Goal: Task Accomplishment & Management: Manage account settings

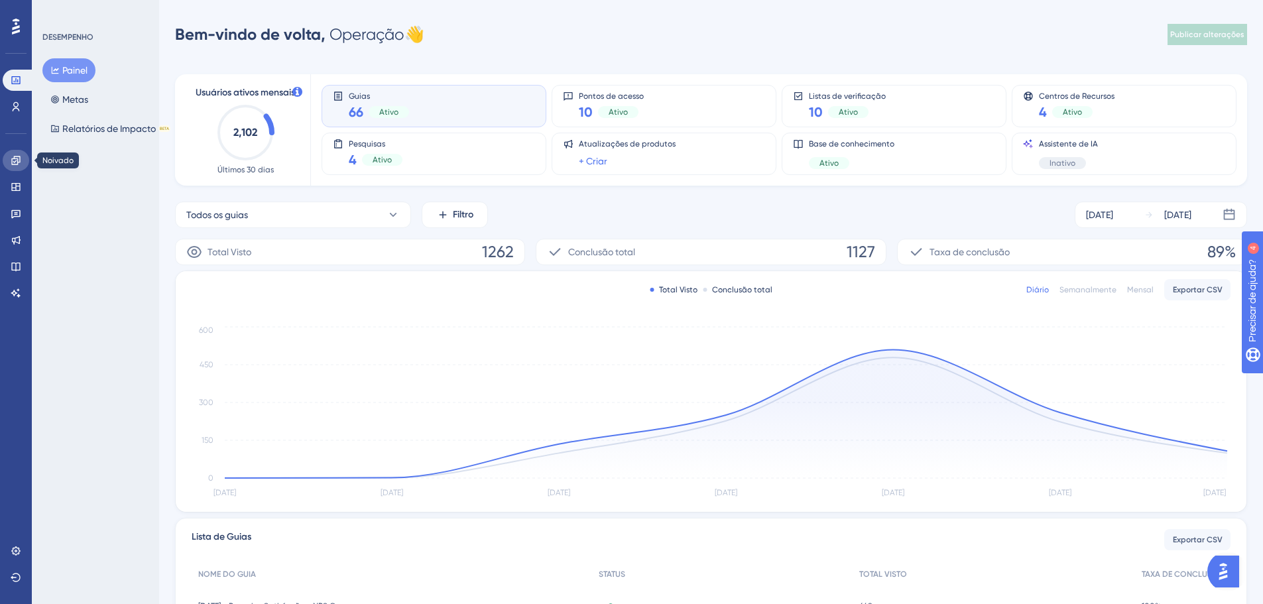
click at [17, 161] on icon at bounding box center [16, 160] width 11 height 11
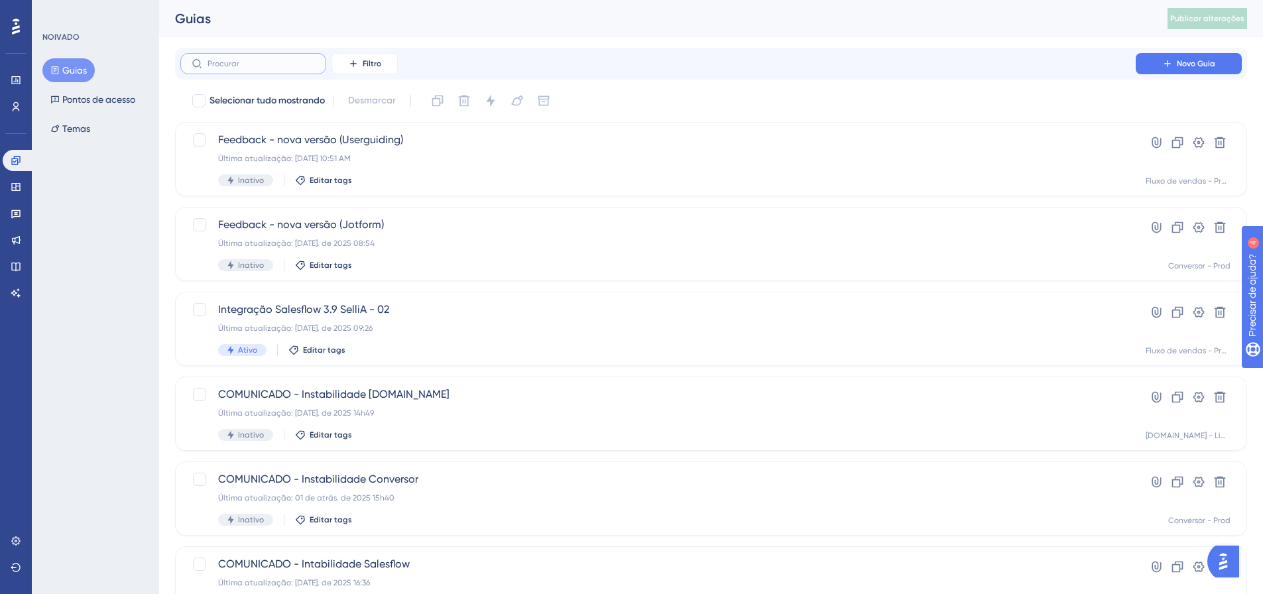
click at [257, 62] on input "text" at bounding box center [261, 63] width 107 height 9
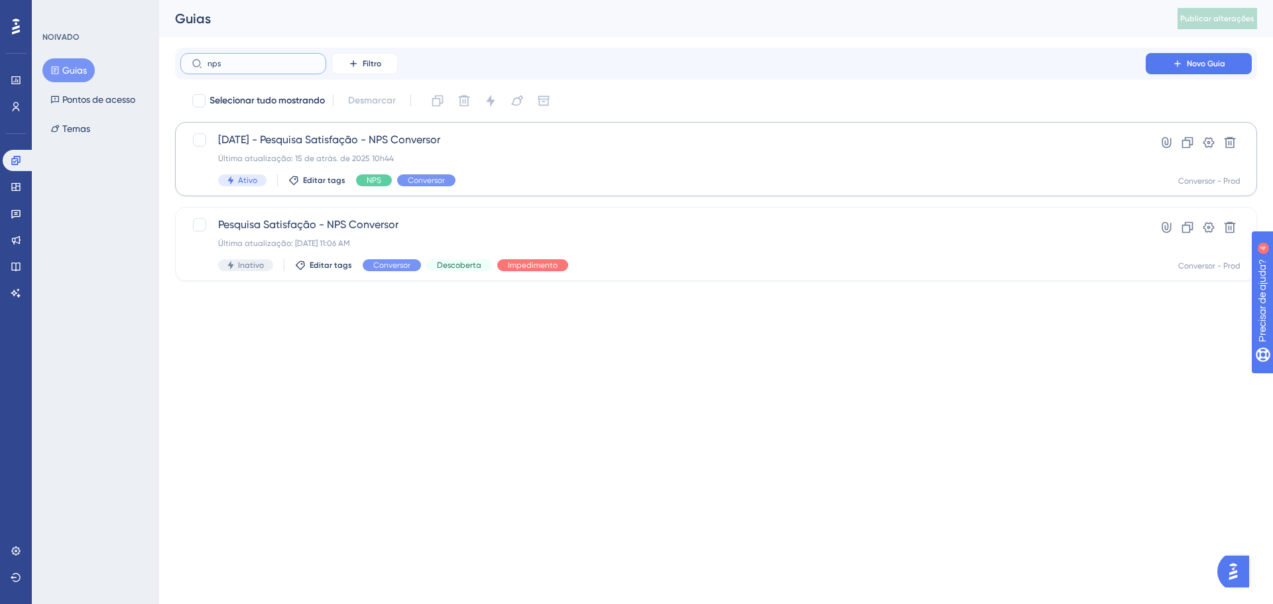
type input "nps"
click at [388, 137] on font "[DATE] - Pesquisa Satisfação - NPS Conversor" at bounding box center [329, 139] width 222 height 13
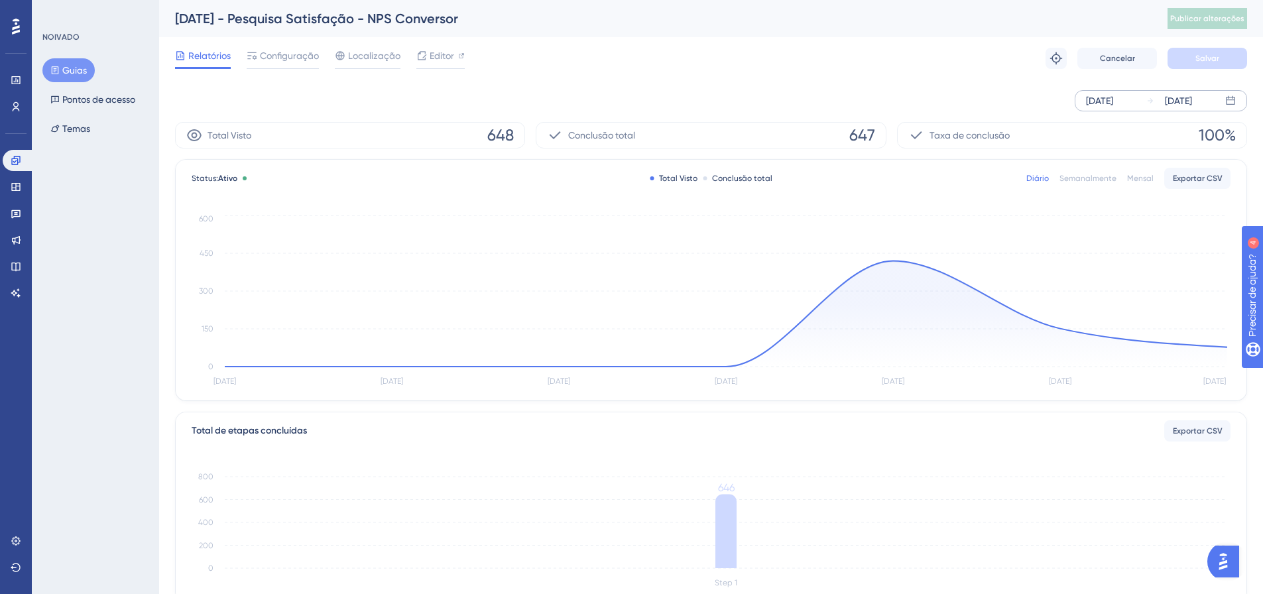
click at [1153, 101] on icon at bounding box center [1150, 100] width 5 height 5
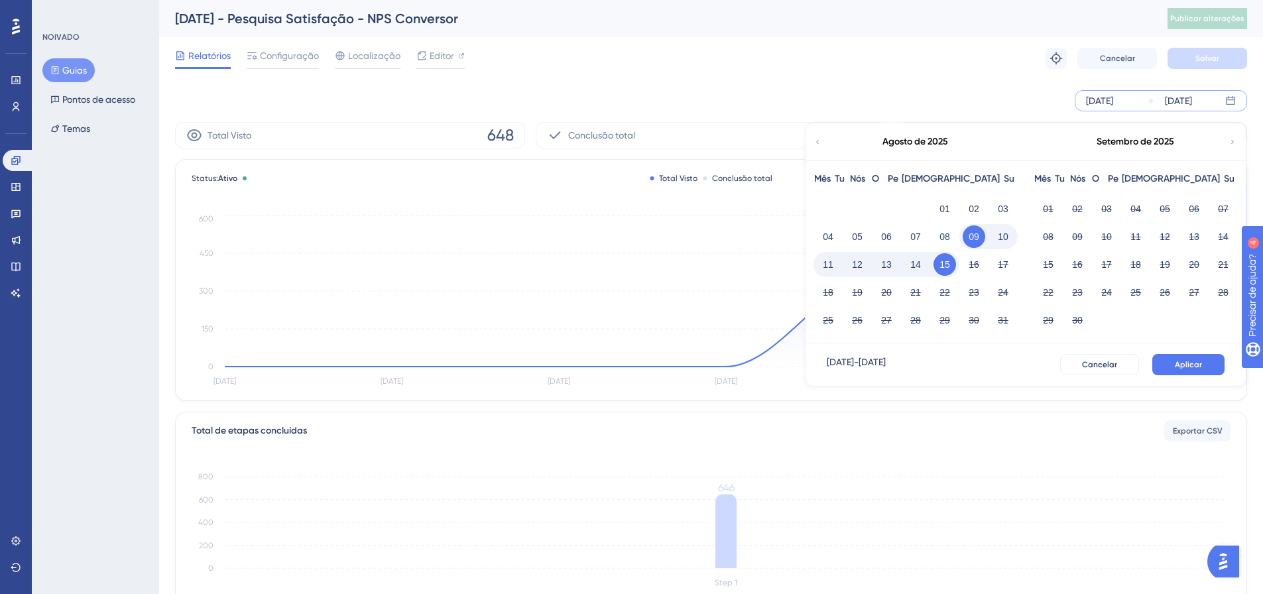
click at [945, 261] on font "15" at bounding box center [945, 264] width 11 height 11
click at [1194, 368] on font "Aplicar" at bounding box center [1188, 364] width 27 height 9
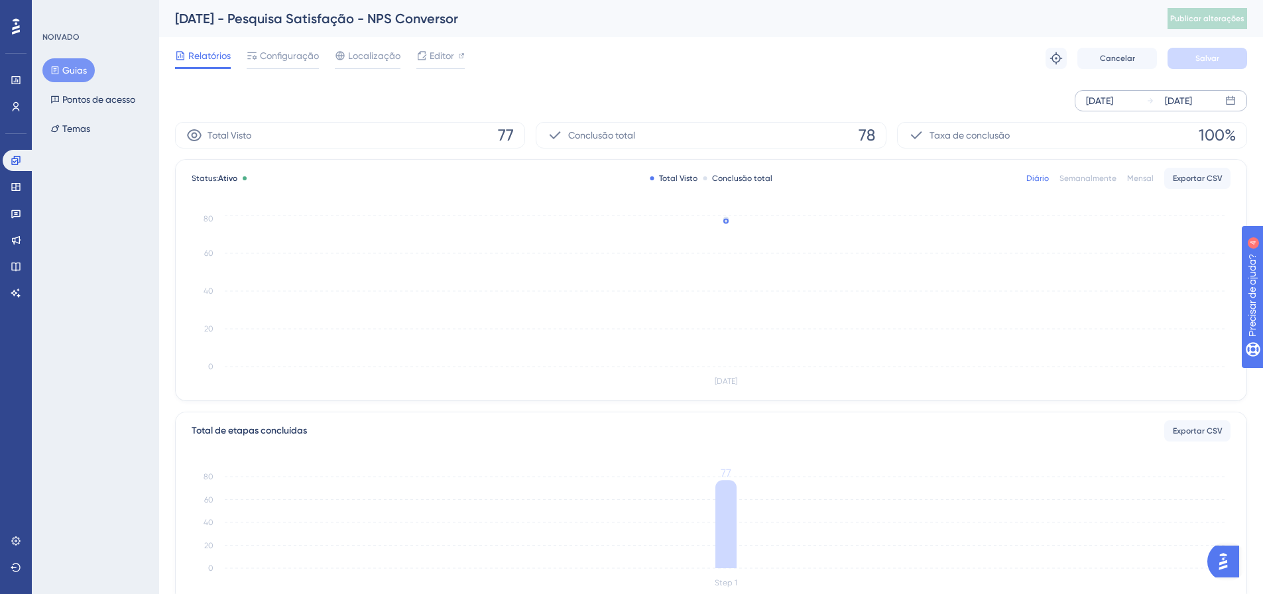
click at [1105, 181] on font "Semanalmente" at bounding box center [1088, 178] width 57 height 9
click at [1045, 173] on div "Diário" at bounding box center [1038, 178] width 23 height 11
click at [21, 186] on link at bounding box center [16, 186] width 27 height 21
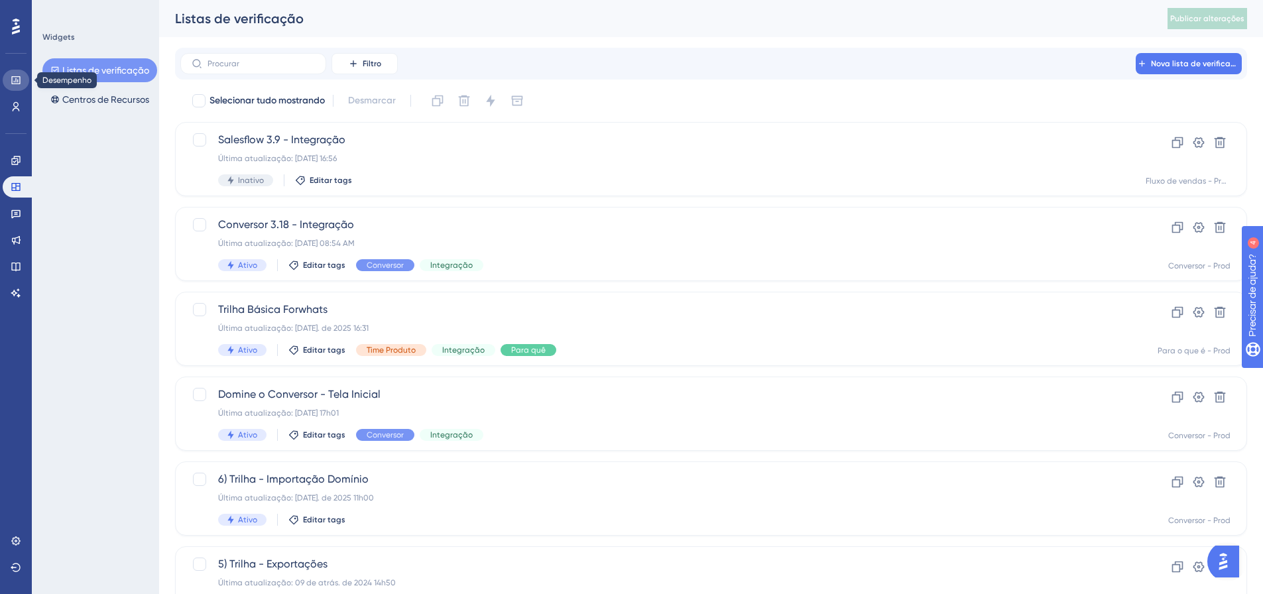
click at [14, 78] on icon at bounding box center [16, 80] width 11 height 11
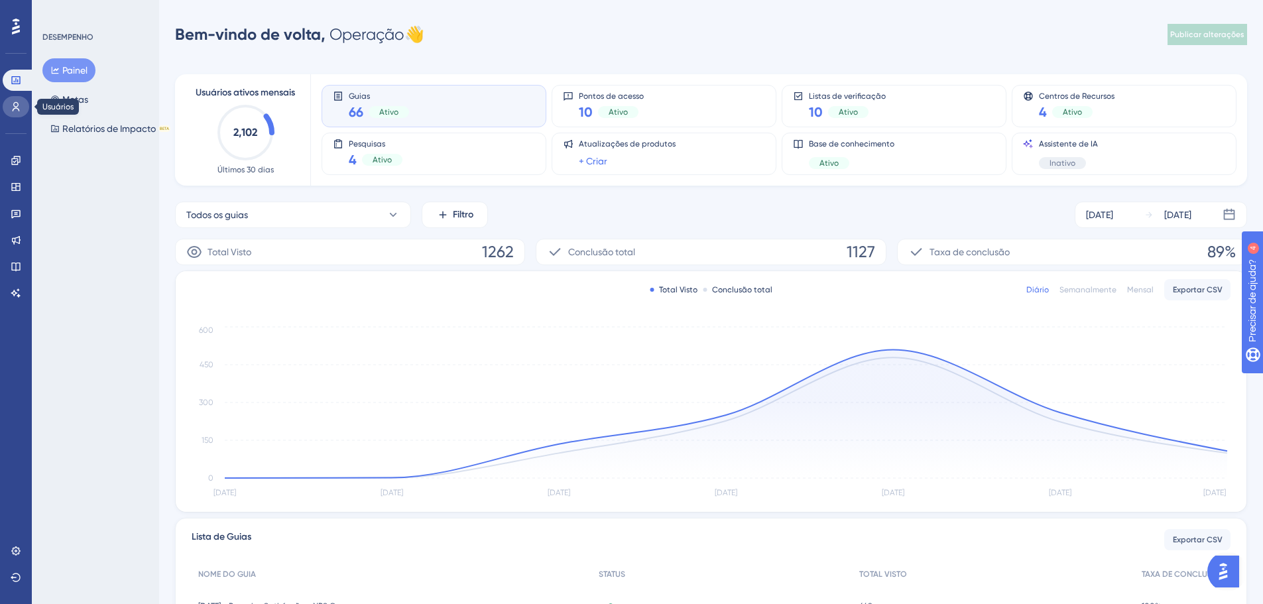
click at [14, 107] on icon at bounding box center [16, 106] width 11 height 11
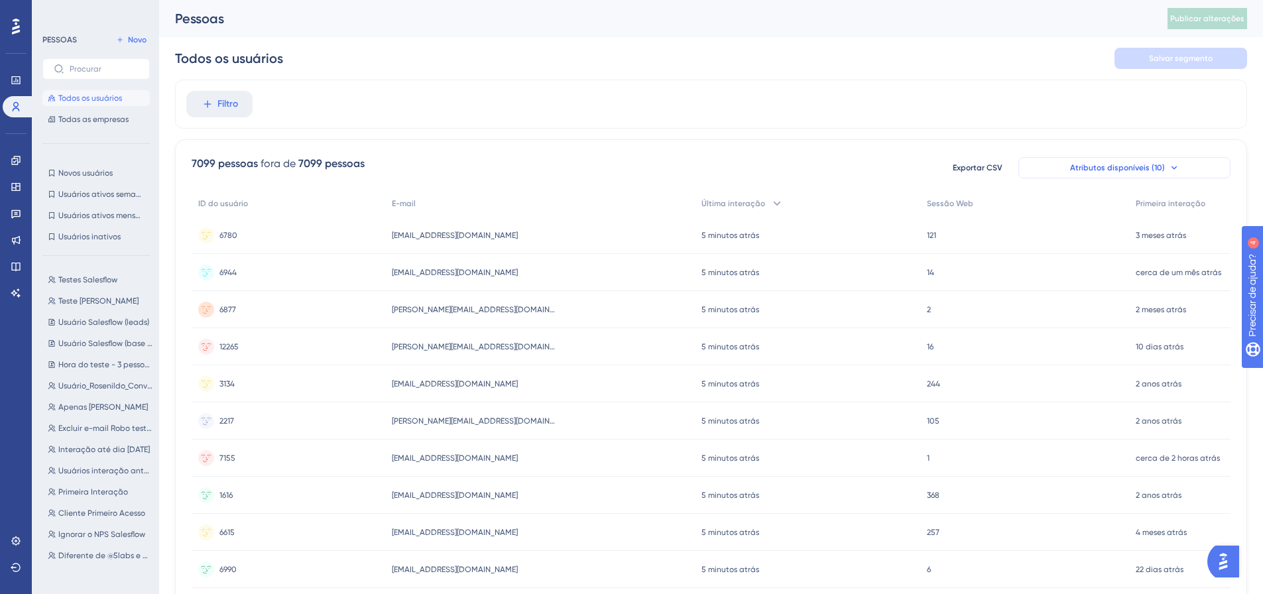
click at [1174, 172] on icon at bounding box center [1174, 167] width 11 height 11
click at [1171, 164] on icon at bounding box center [1174, 167] width 11 height 11
click at [1116, 166] on font "Atributos disponíveis (10)" at bounding box center [1117, 167] width 95 height 9
click at [1116, 166] on div "Atributos disponíveis (10)" at bounding box center [1125, 167] width 212 height 21
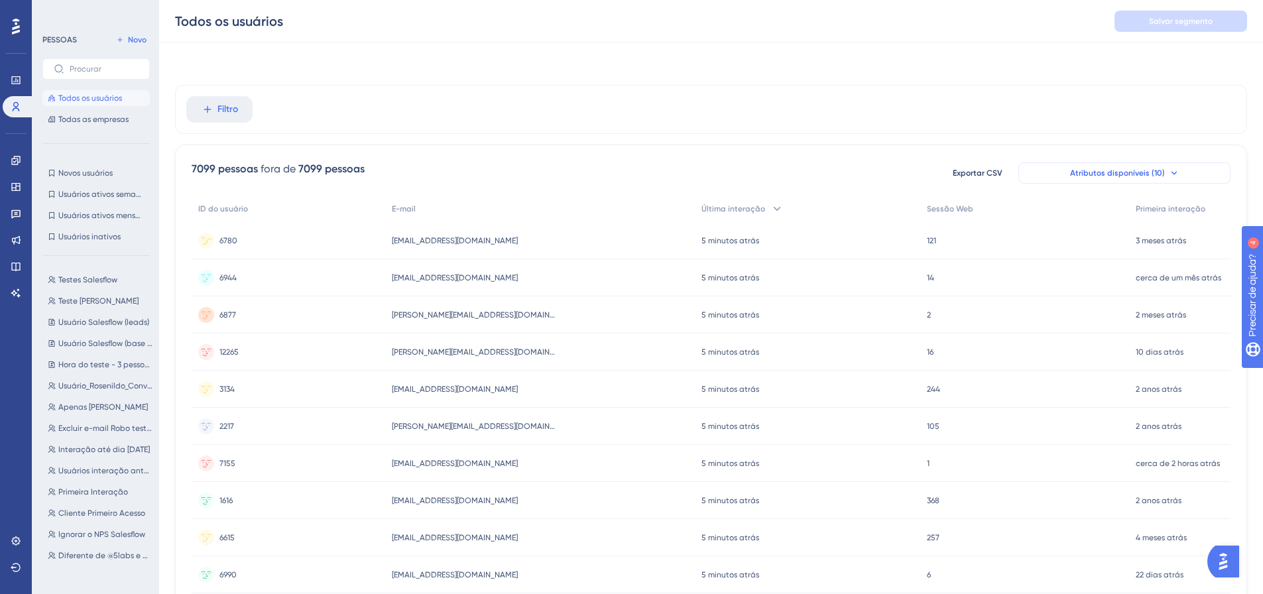
scroll to position [62, 0]
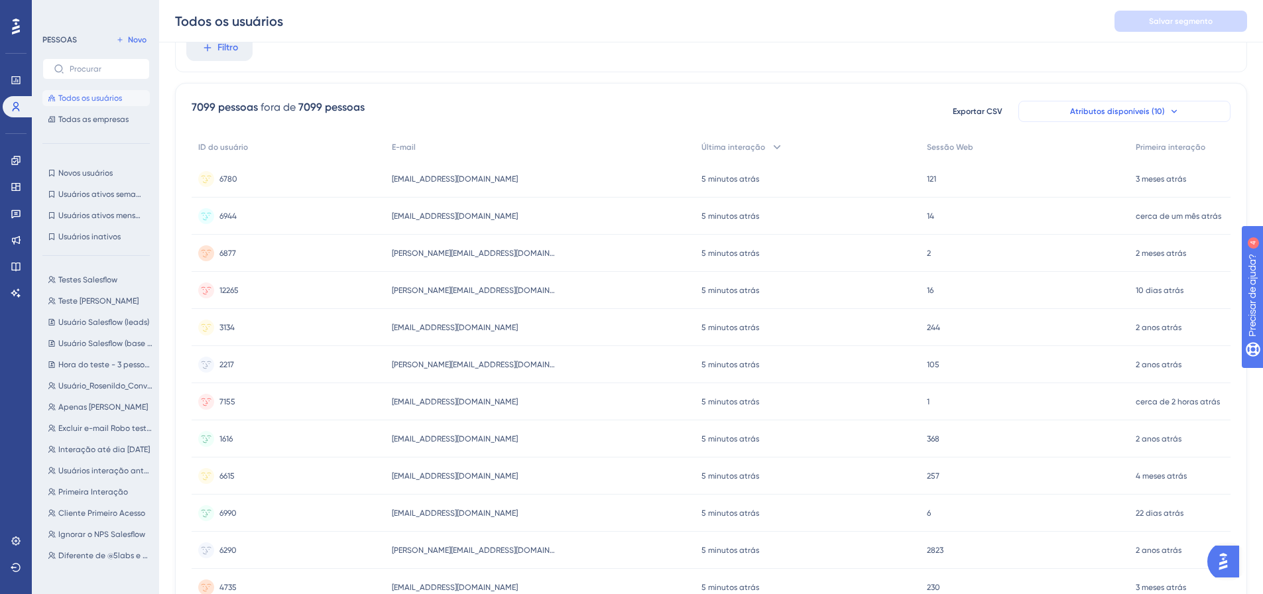
click at [1124, 113] on font "Atributos disponíveis (10)" at bounding box center [1117, 111] width 95 height 9
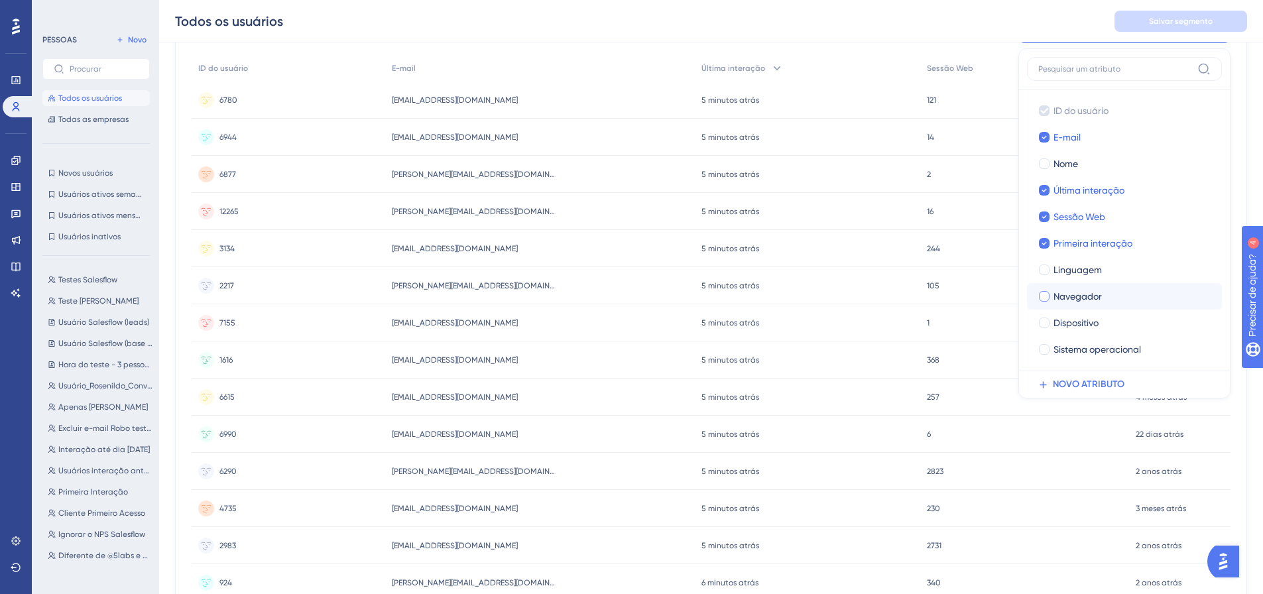
scroll to position [200, 0]
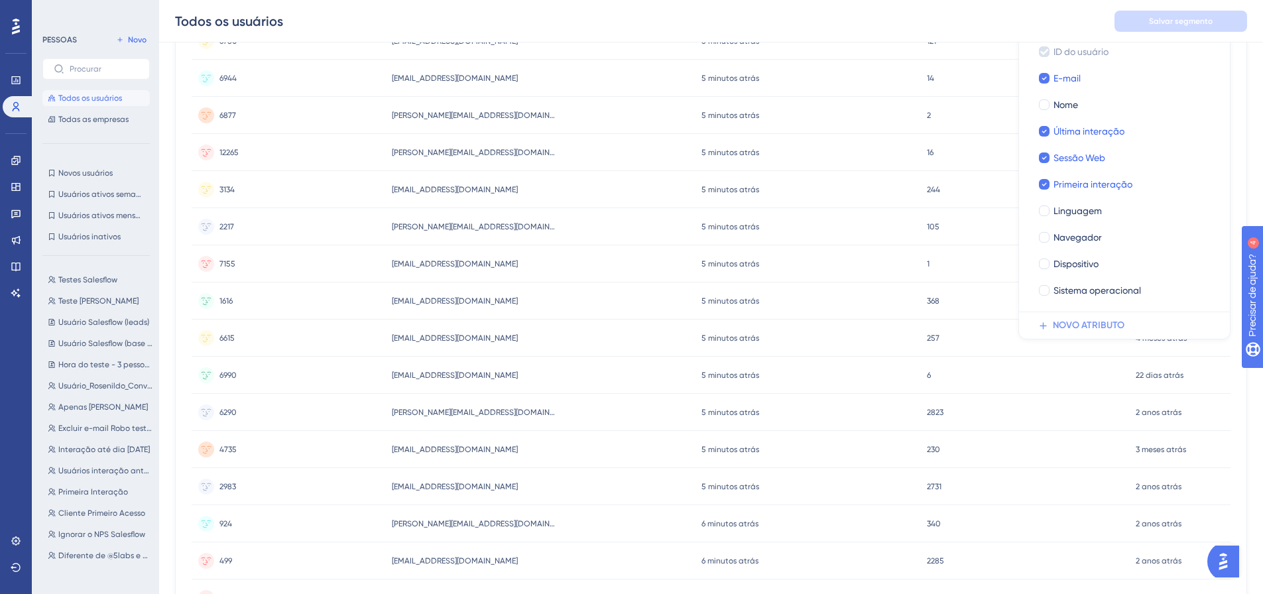
click at [1105, 319] on span "NOVO ATRIBUTO" at bounding box center [1089, 326] width 72 height 16
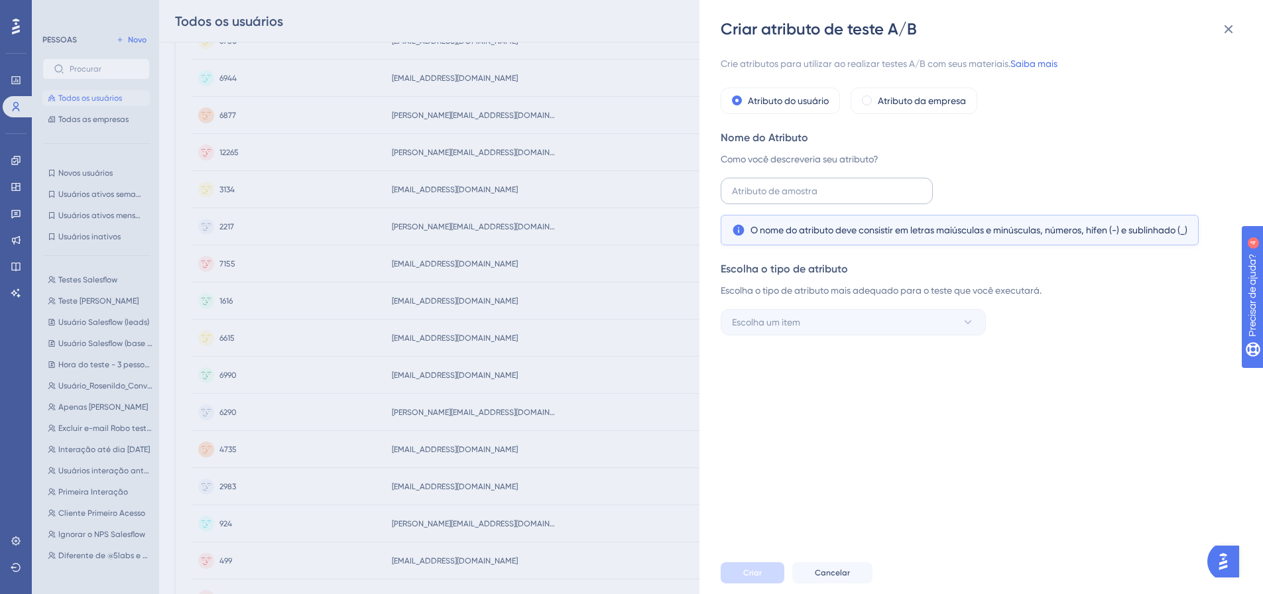
click at [798, 180] on label at bounding box center [827, 191] width 212 height 27
click at [798, 184] on input "text" at bounding box center [827, 191] width 190 height 15
click at [919, 97] on font "Atributo da empresa" at bounding box center [922, 101] width 88 height 11
click at [1235, 29] on icon at bounding box center [1229, 29] width 16 height 16
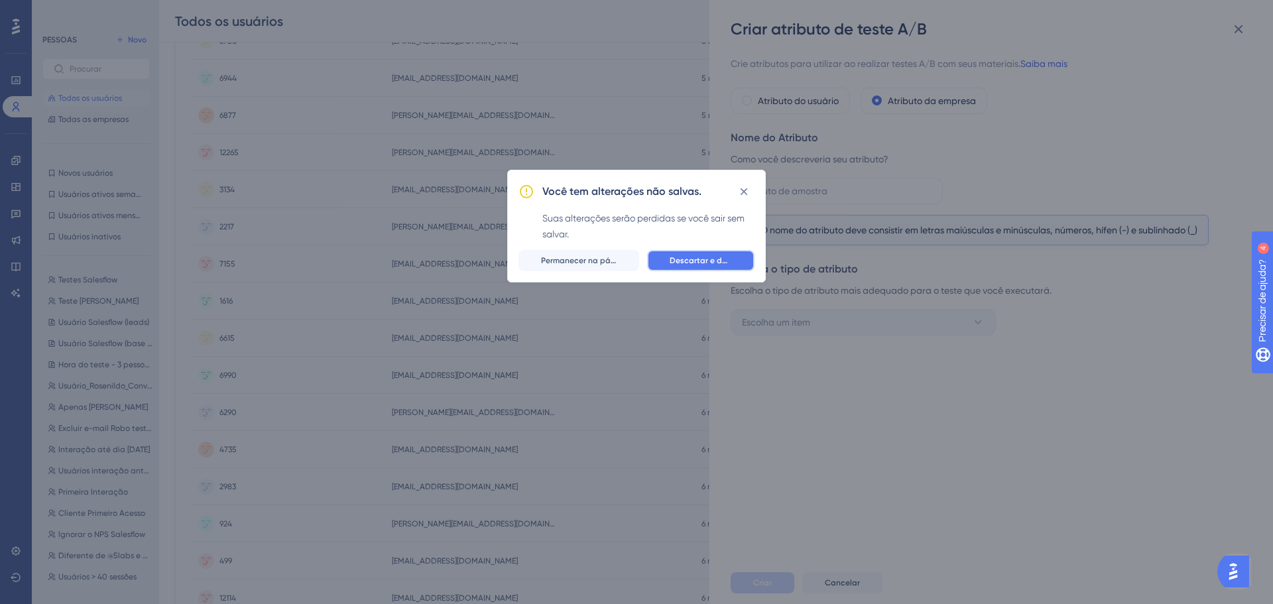
click at [697, 262] on font "Descartar e deixar" at bounding box center [705, 260] width 71 height 9
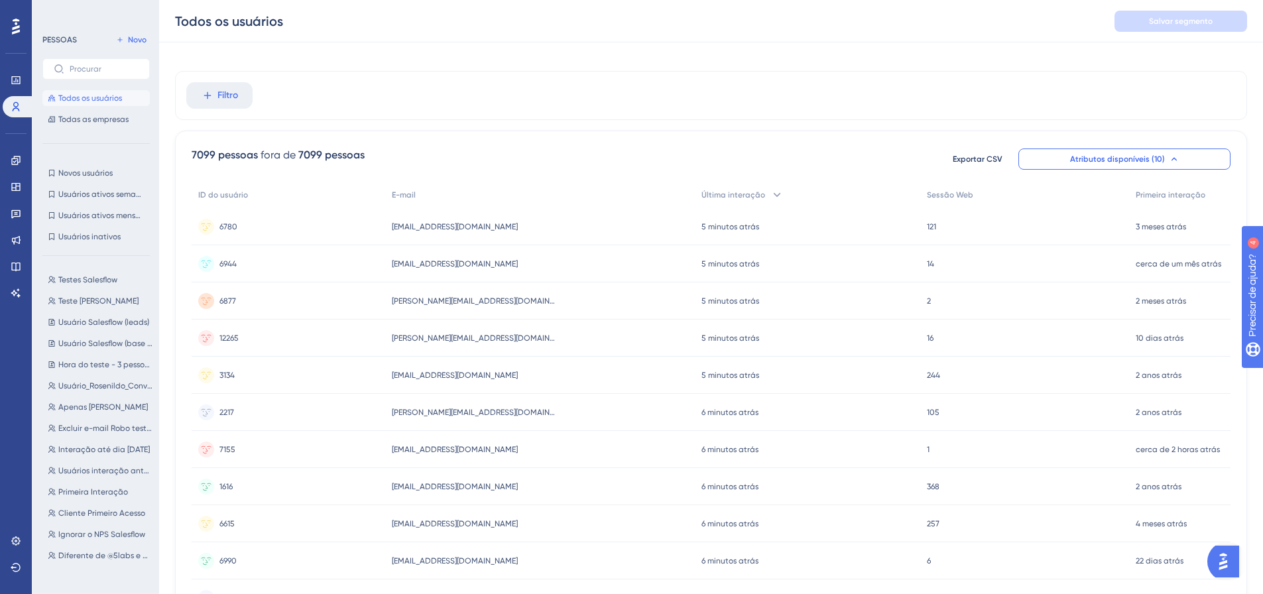
scroll to position [0, 0]
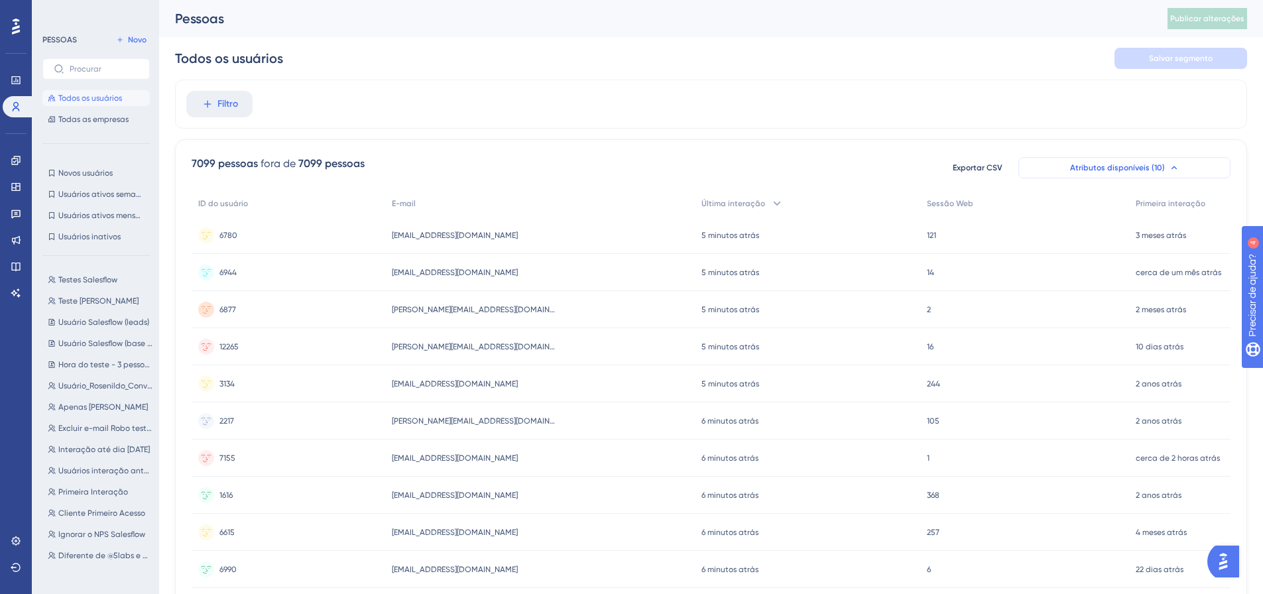
click at [1145, 159] on button "Atributos disponíveis (10)" at bounding box center [1125, 167] width 212 height 21
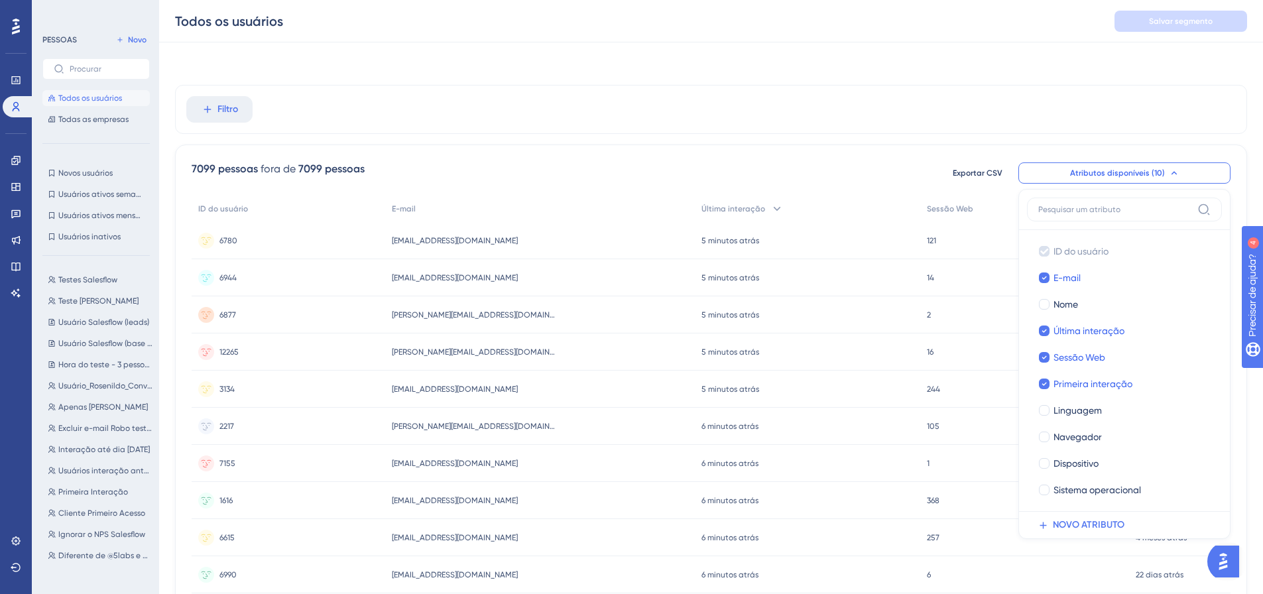
scroll to position [62, 0]
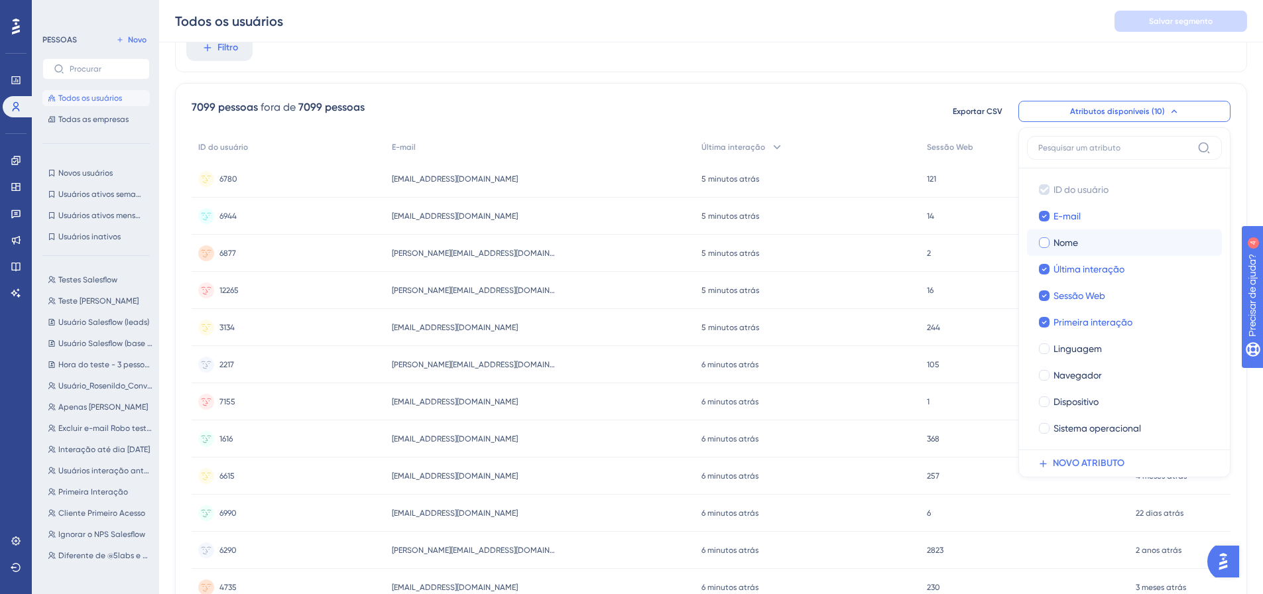
click at [1066, 239] on font "Nome" at bounding box center [1066, 242] width 25 height 11
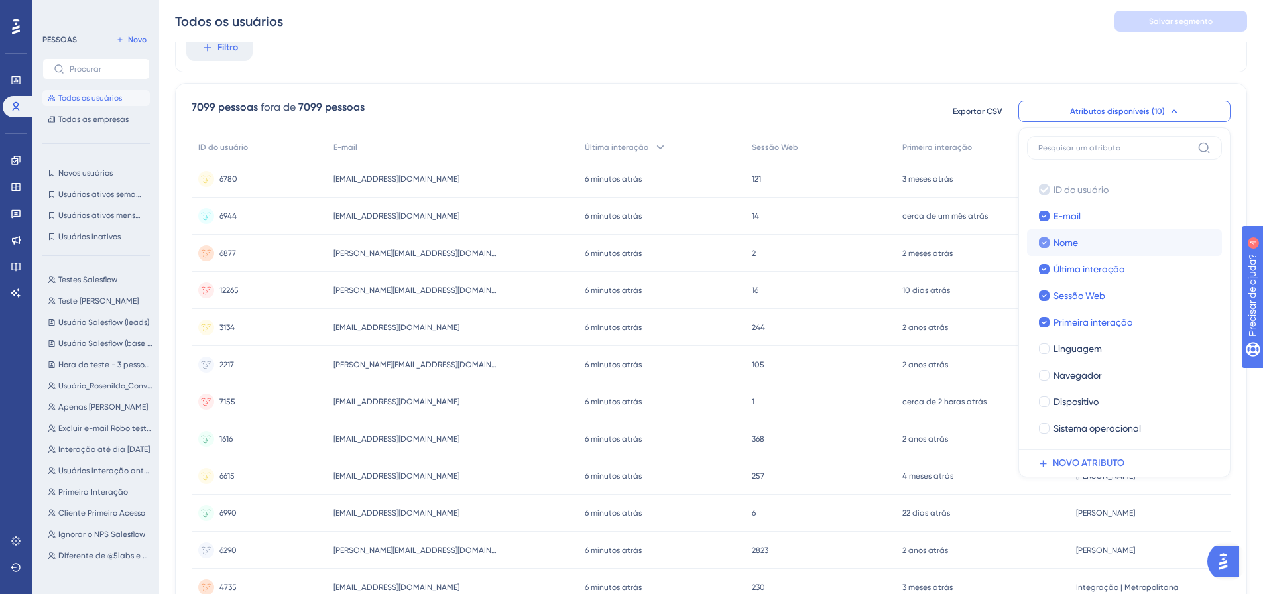
click at [1061, 245] on font "Nome" at bounding box center [1066, 242] width 25 height 11
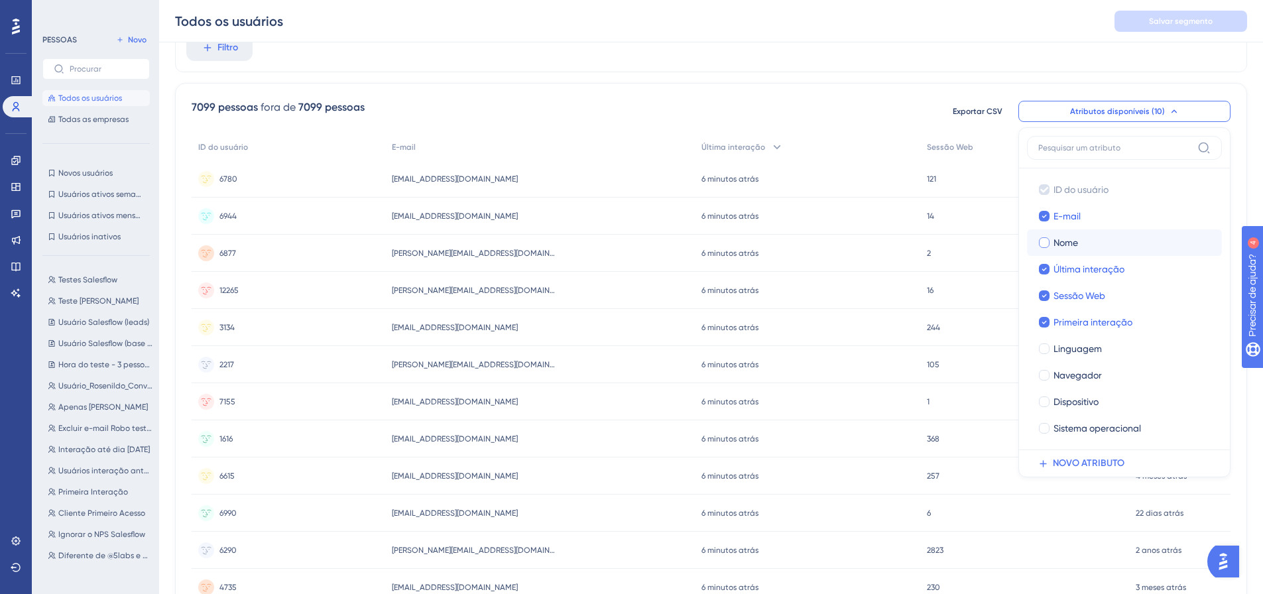
click at [1061, 245] on font "Nome" at bounding box center [1066, 242] width 25 height 11
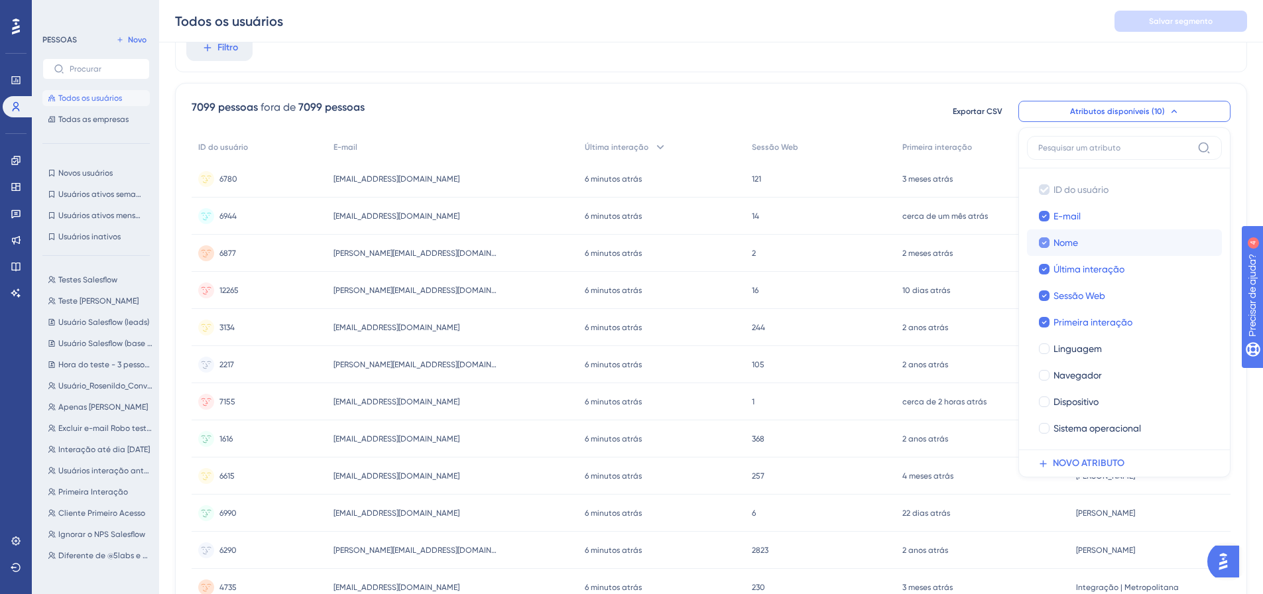
click at [1061, 245] on font "Nome" at bounding box center [1066, 242] width 25 height 11
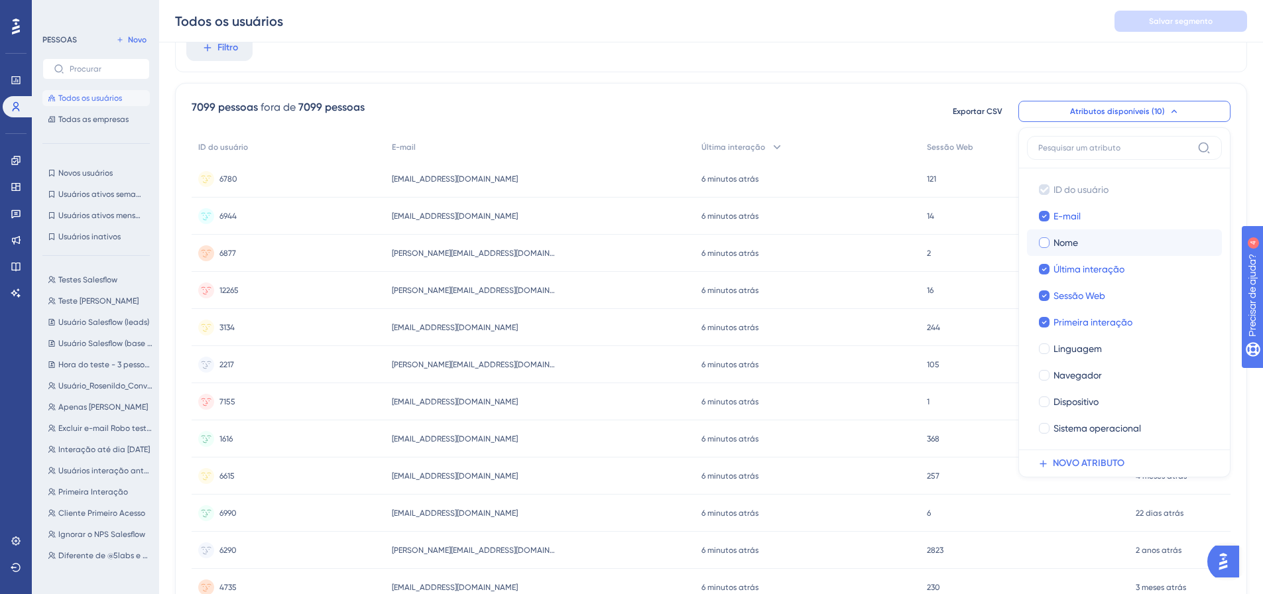
click at [1061, 245] on font "Nome" at bounding box center [1066, 242] width 25 height 11
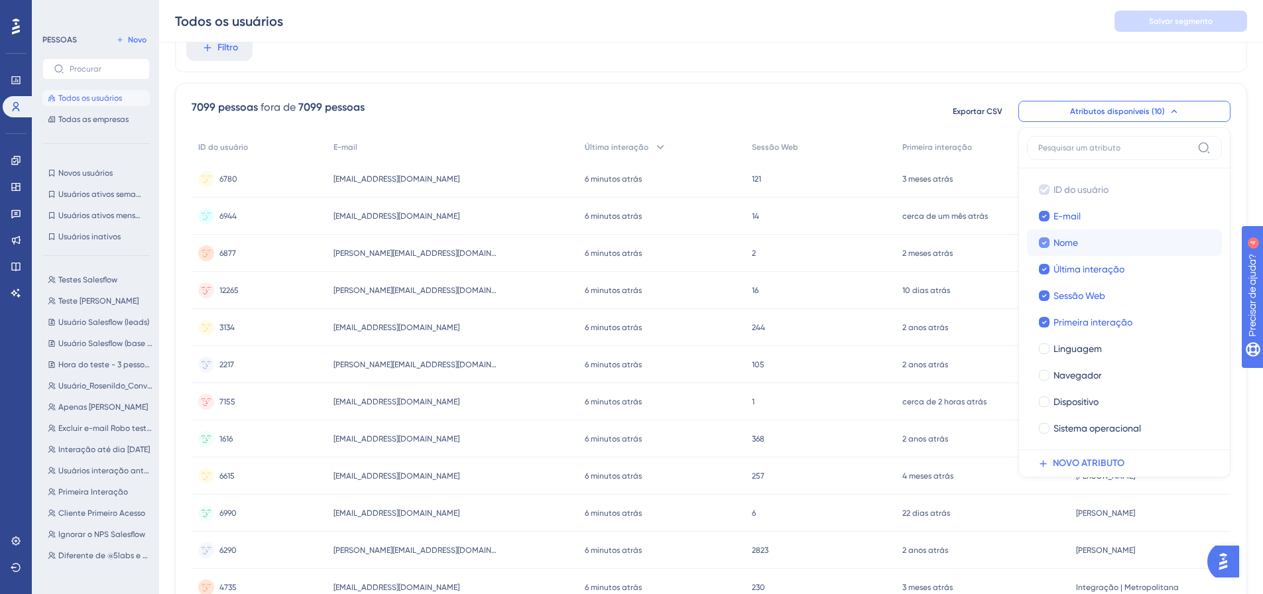
click at [1061, 245] on font "Nome" at bounding box center [1066, 242] width 25 height 11
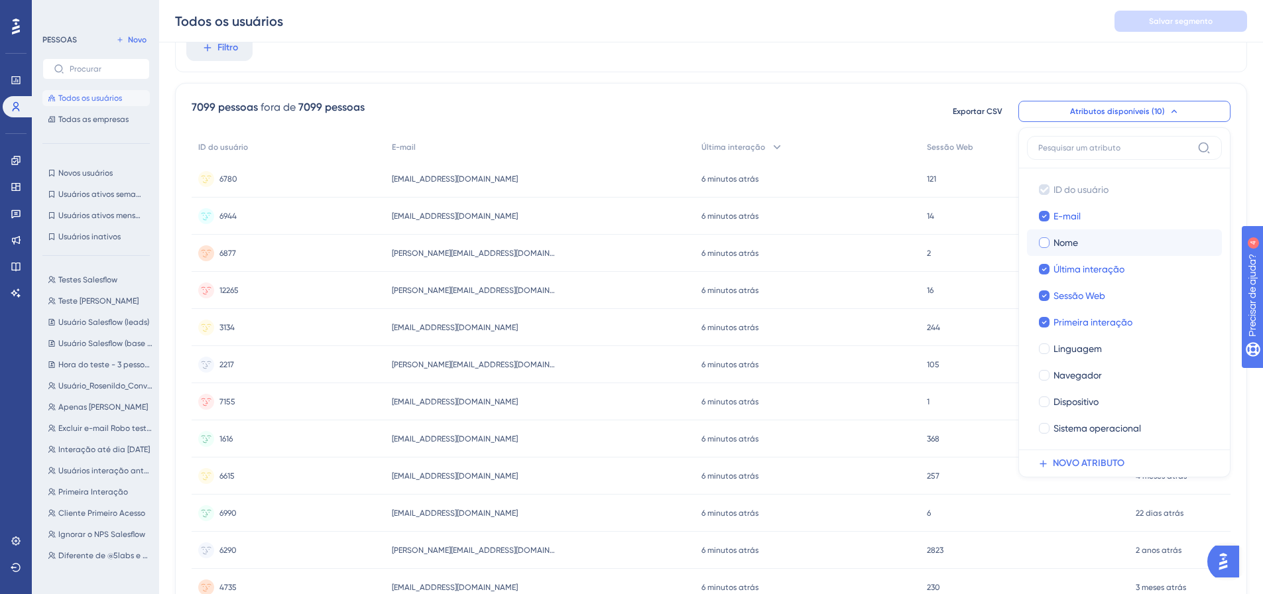
click at [1061, 245] on font "Nome" at bounding box center [1066, 242] width 25 height 11
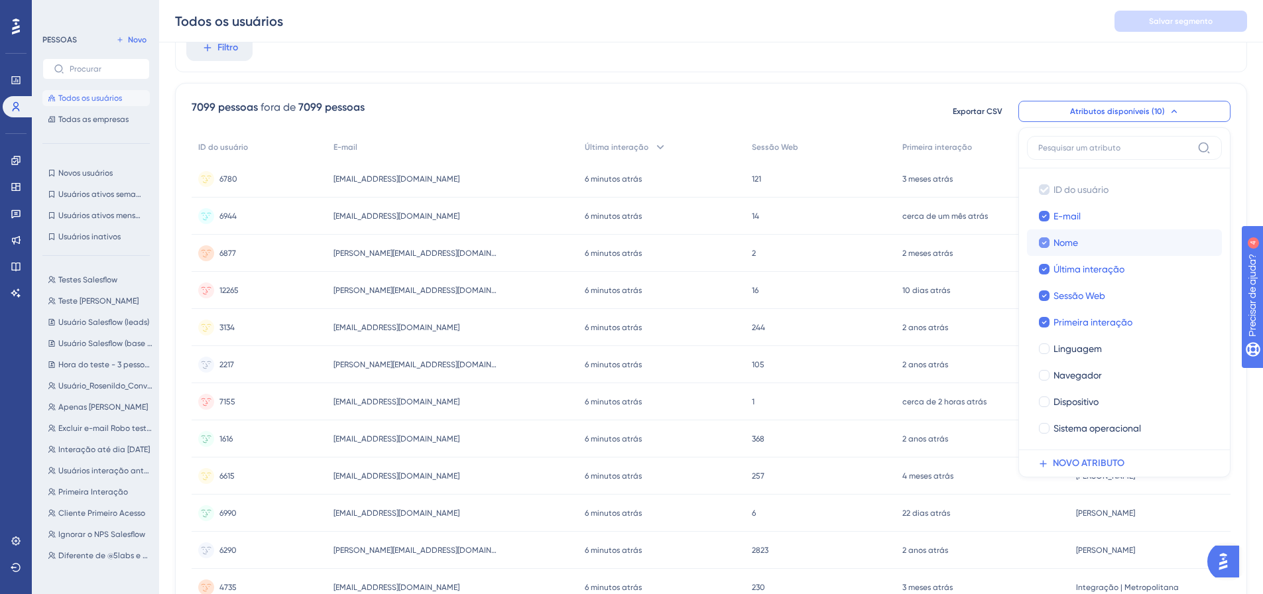
click at [1061, 245] on font "Nome" at bounding box center [1066, 242] width 25 height 11
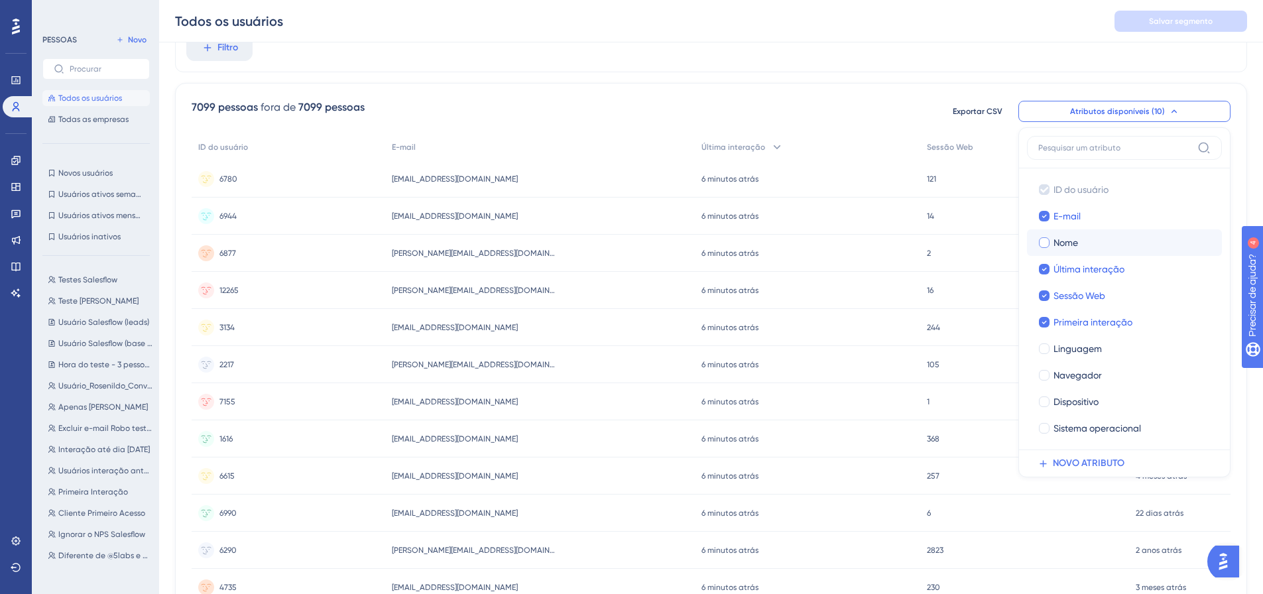
click at [1061, 245] on font "Nome" at bounding box center [1066, 242] width 25 height 11
checkbox input "true"
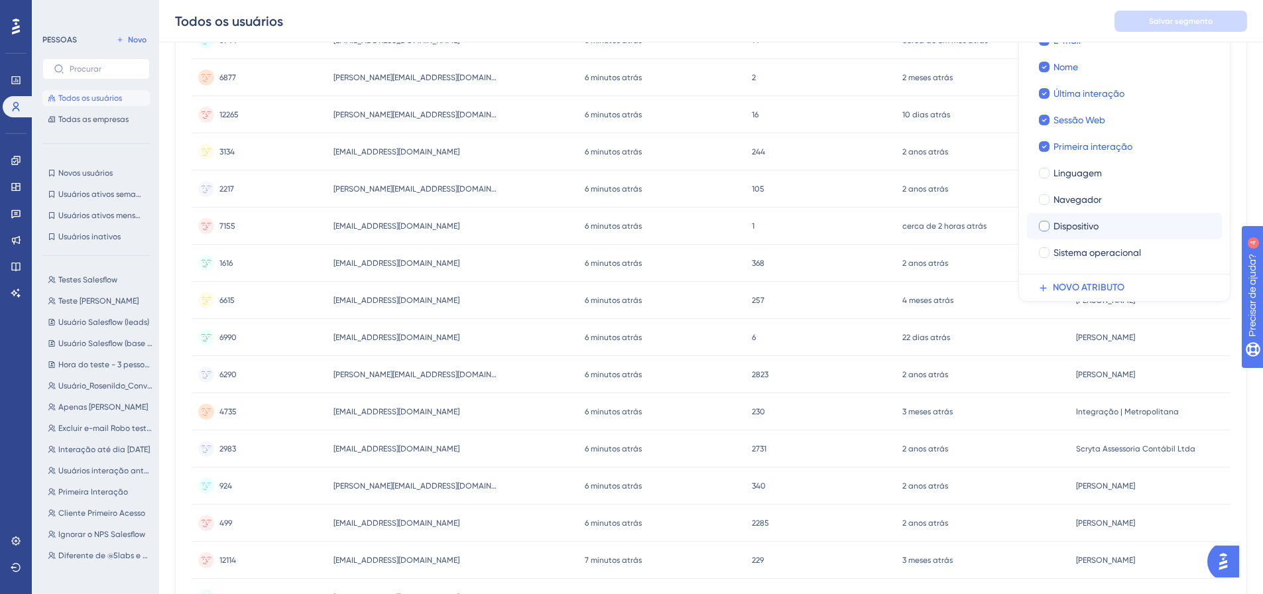
scroll to position [261, 0]
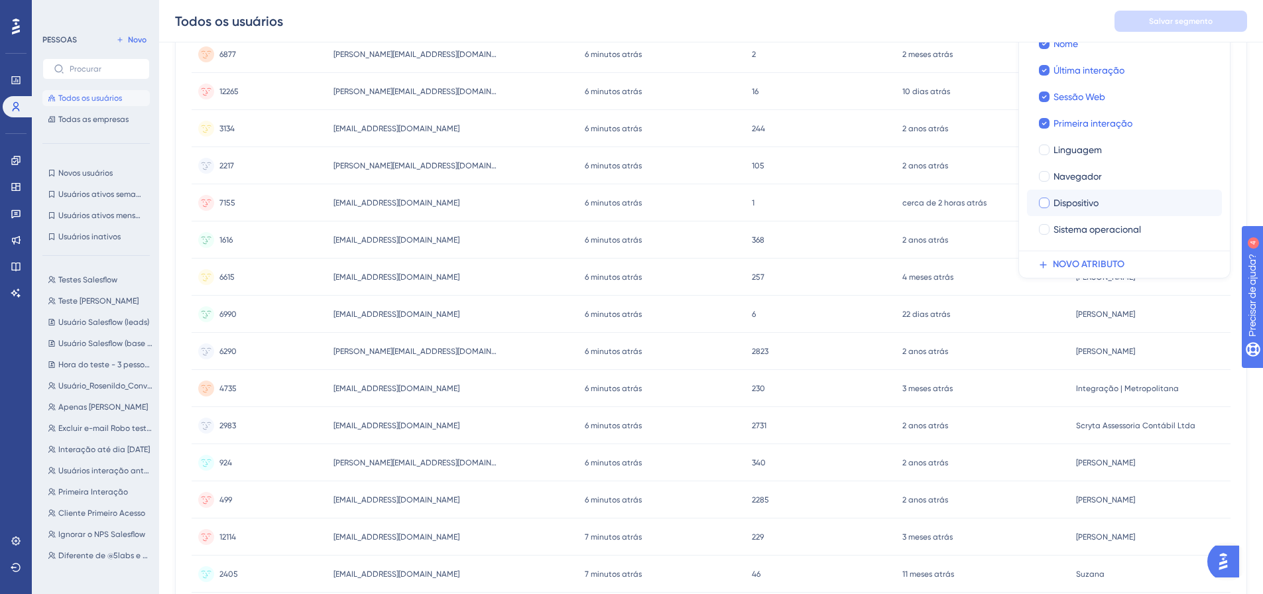
click at [1080, 197] on span "Dispositivo" at bounding box center [1076, 203] width 45 height 16
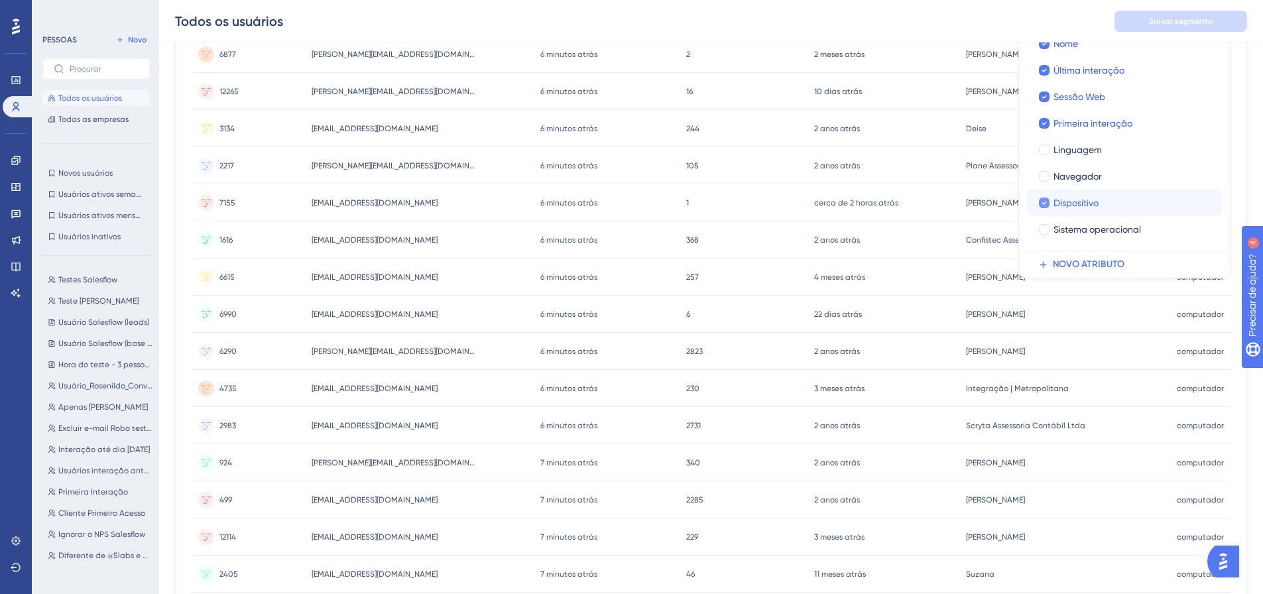
click at [1080, 198] on font "Dispositivo" at bounding box center [1076, 203] width 45 height 11
checkbox input "false"
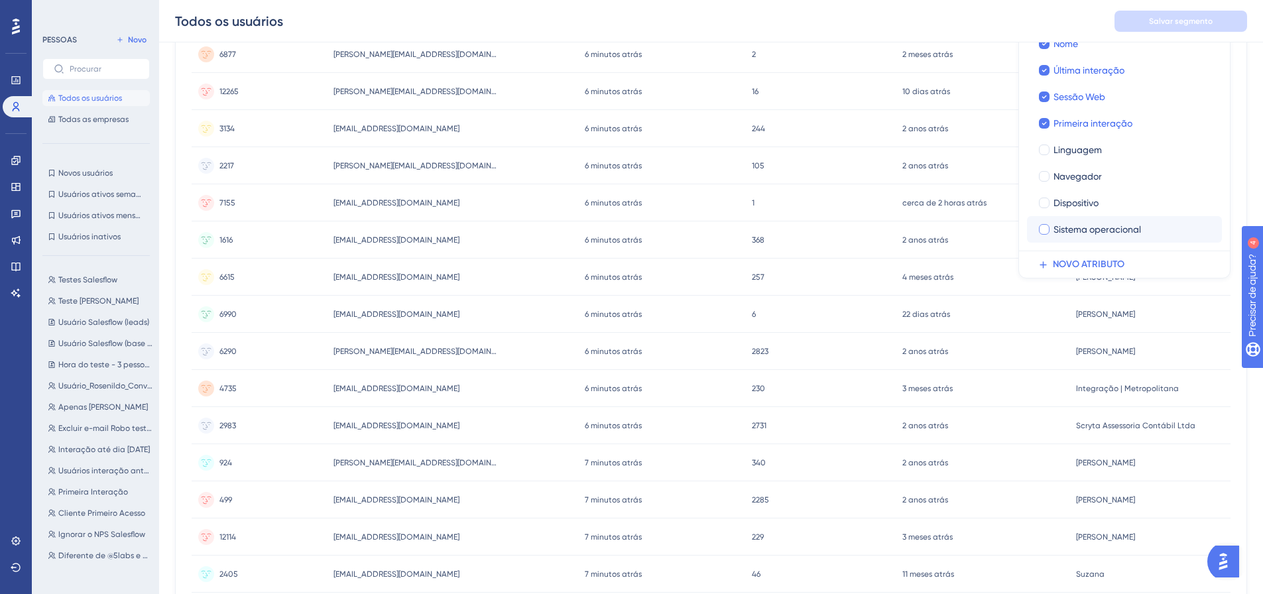
click at [1096, 238] on label "Sistema operacional Sistema operacional" at bounding box center [1124, 229] width 195 height 27
click at [1045, 230] on input "Sistema operacional" at bounding box center [1045, 229] width 1 height 1
checkbox input "false"
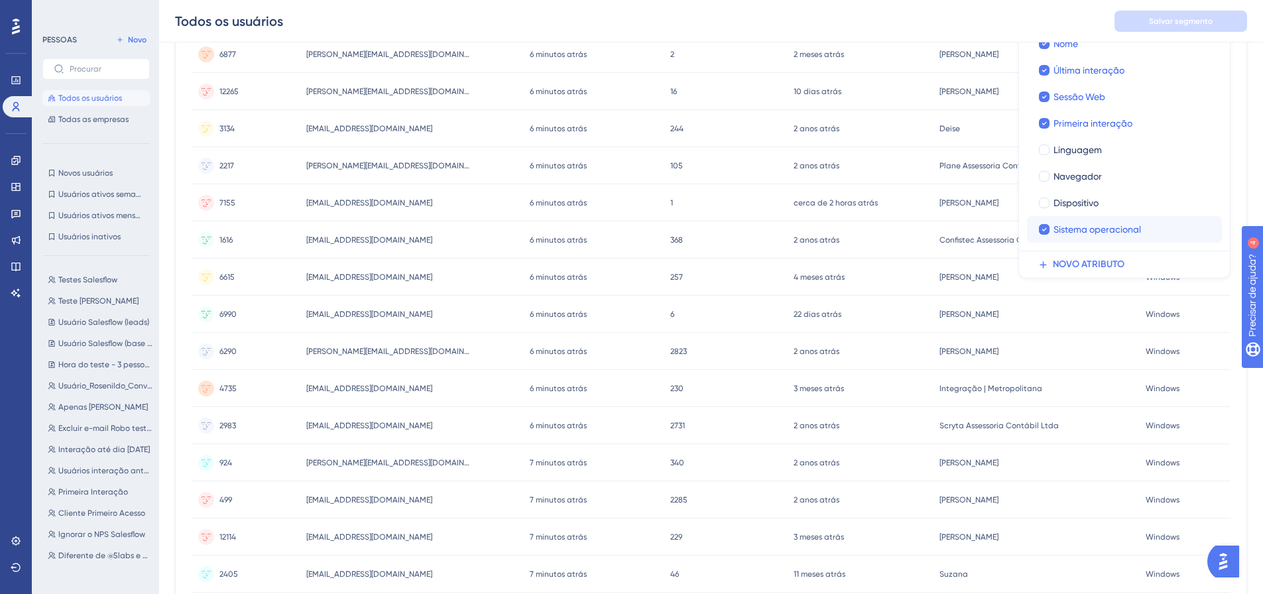
click at [1096, 237] on label "Sistema operacional Sistema operacional" at bounding box center [1124, 229] width 195 height 27
click at [1045, 230] on input "Sistema operacional" at bounding box center [1045, 229] width 1 height 1
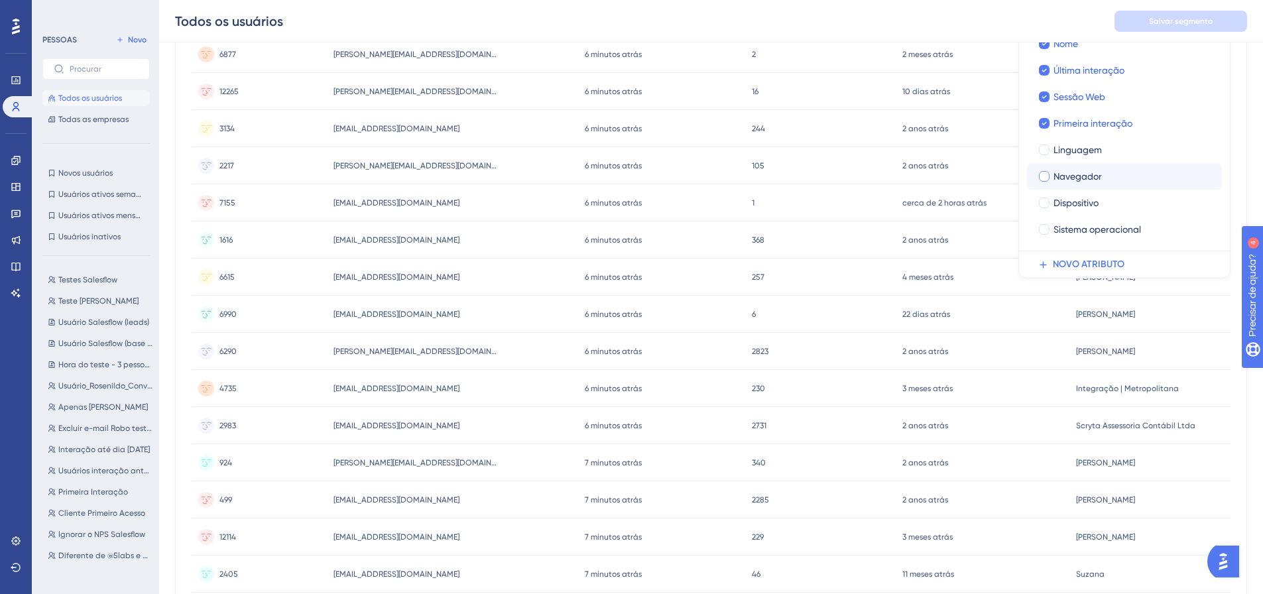
click at [1080, 176] on font "Navegador" at bounding box center [1078, 176] width 48 height 11
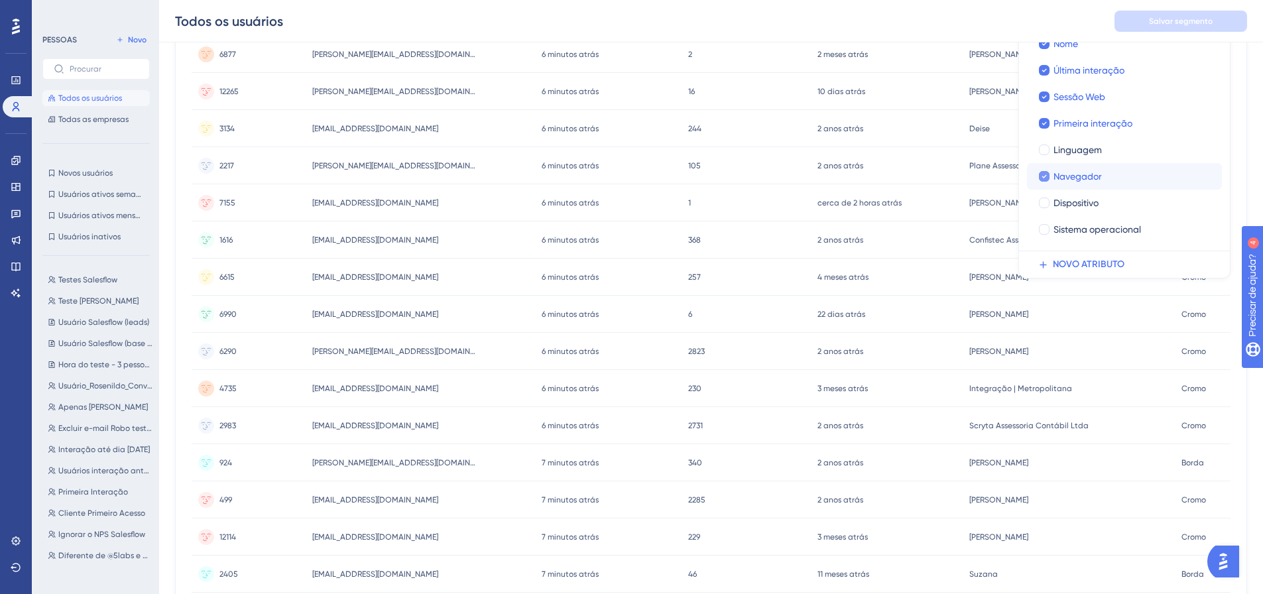
click at [1080, 176] on font "Navegador" at bounding box center [1078, 176] width 48 height 11
checkbox input "false"
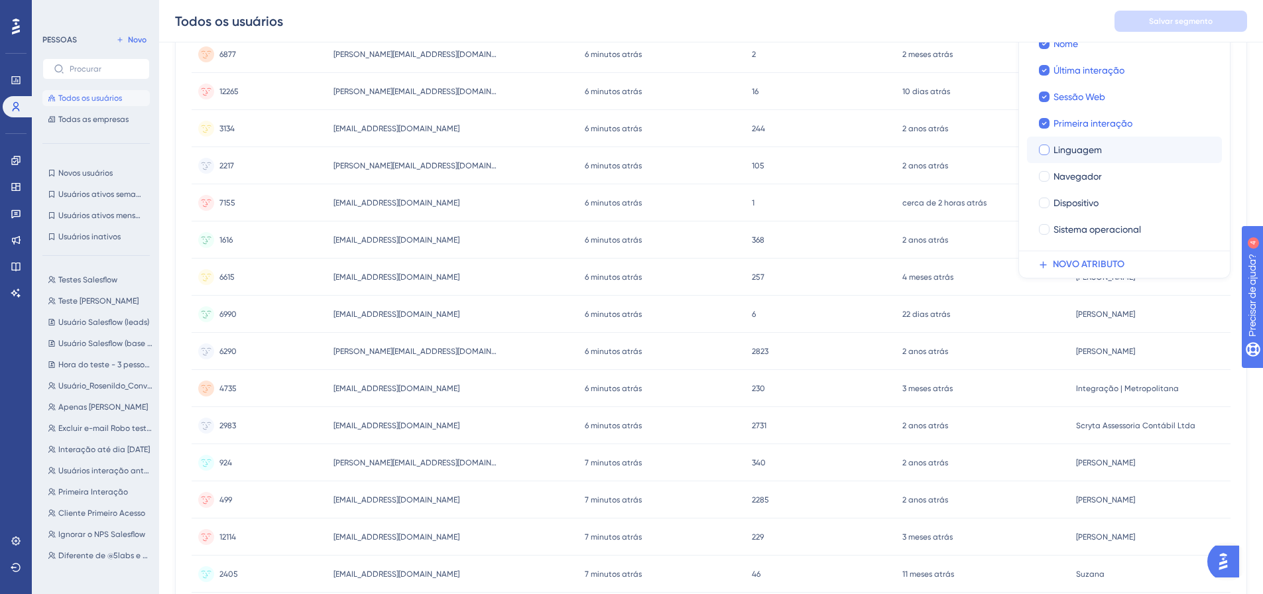
click at [1090, 150] on font "Linguagem" at bounding box center [1078, 150] width 48 height 11
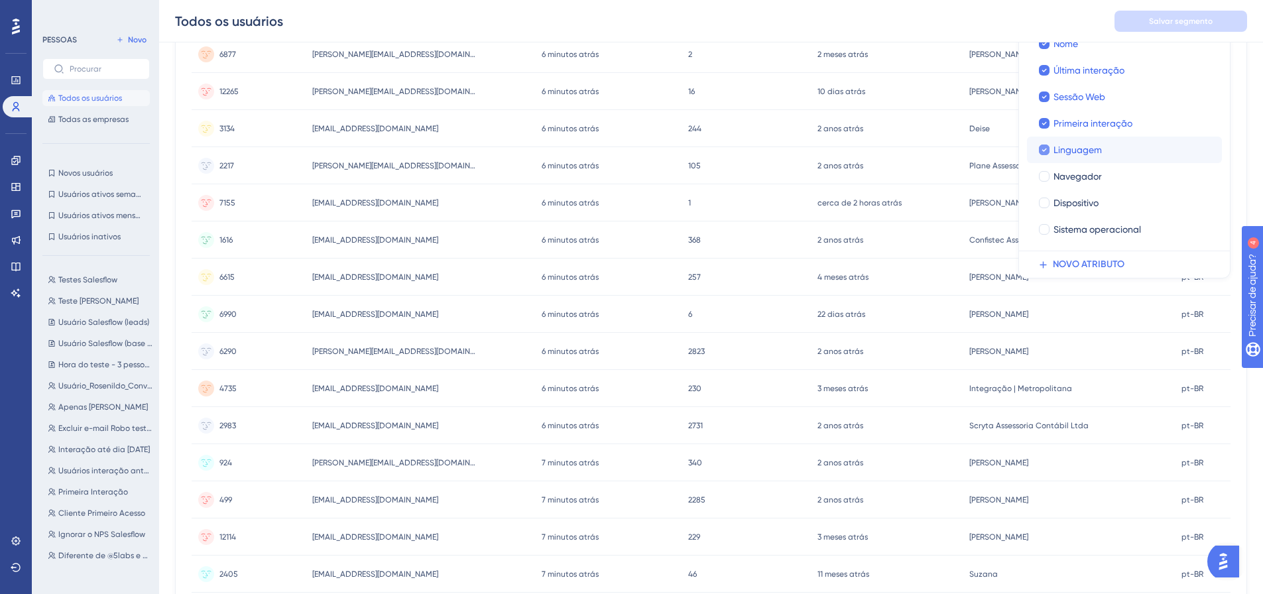
click at [1088, 151] on font "Linguagem" at bounding box center [1078, 150] width 48 height 11
checkbox input "false"
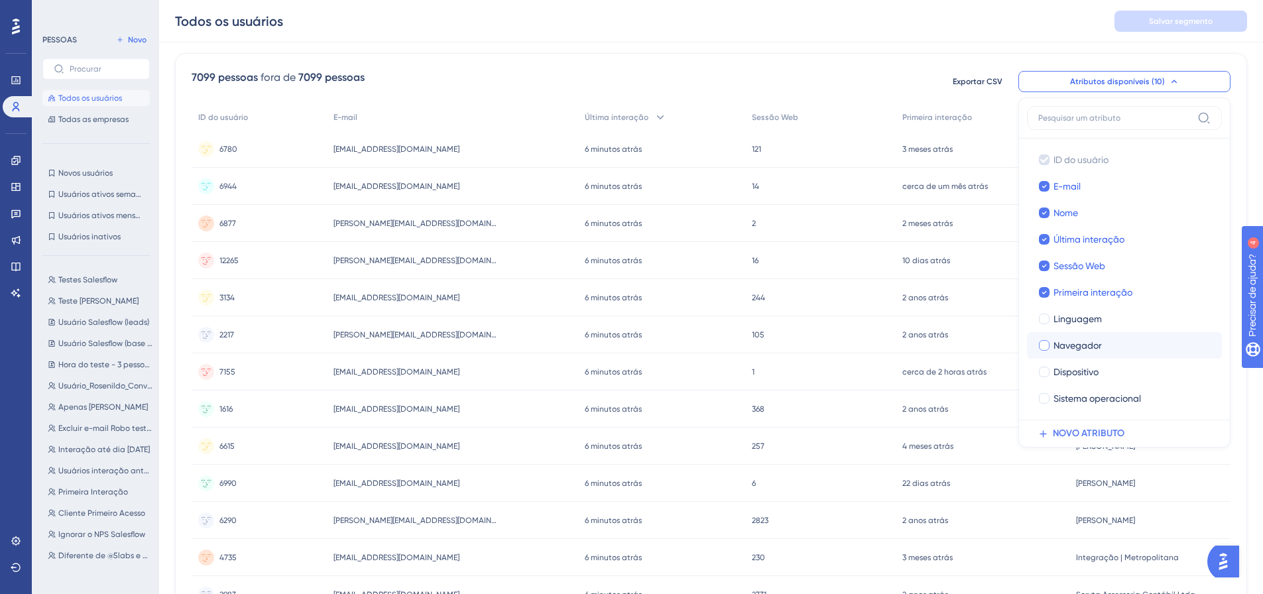
scroll to position [62, 0]
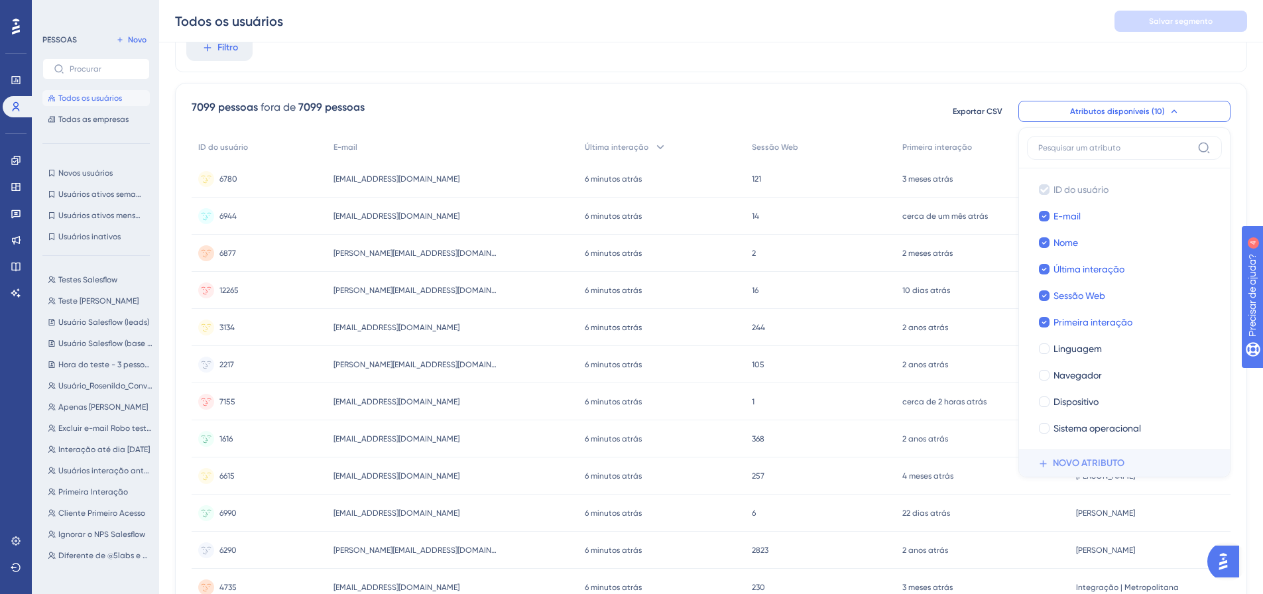
click at [1091, 460] on font "NOVO ATRIBUTO" at bounding box center [1089, 463] width 72 height 11
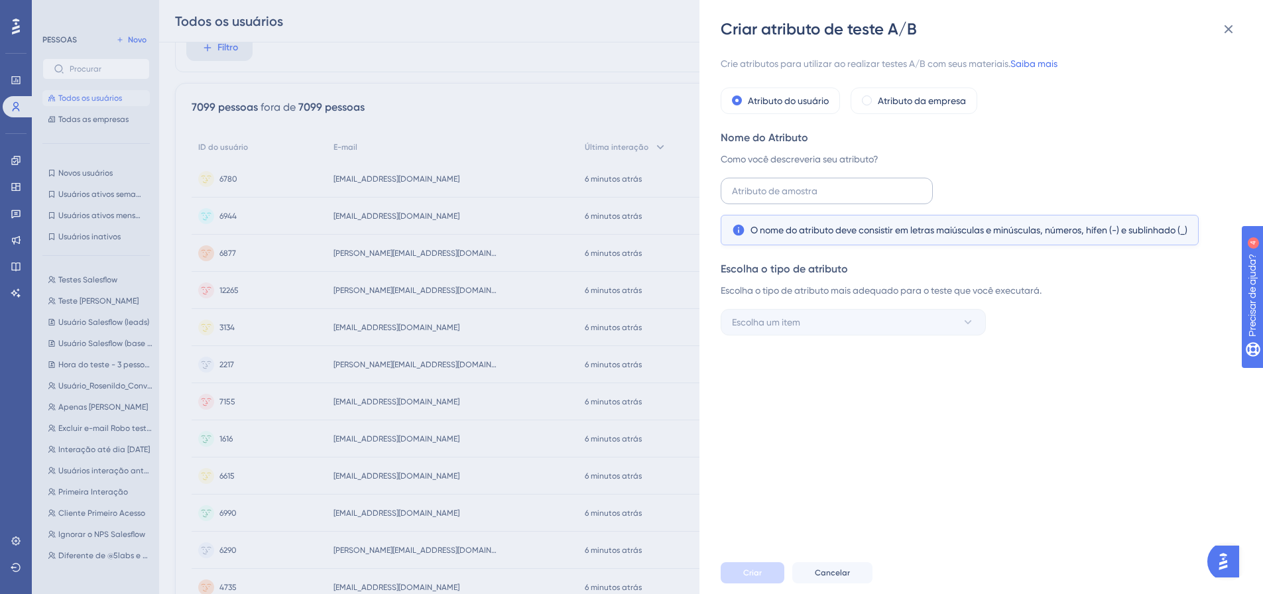
click at [798, 178] on label at bounding box center [827, 191] width 212 height 27
click at [798, 184] on input "text" at bounding box center [827, 191] width 190 height 15
click at [767, 187] on input "text" at bounding box center [827, 191] width 190 height 15
type input "N"
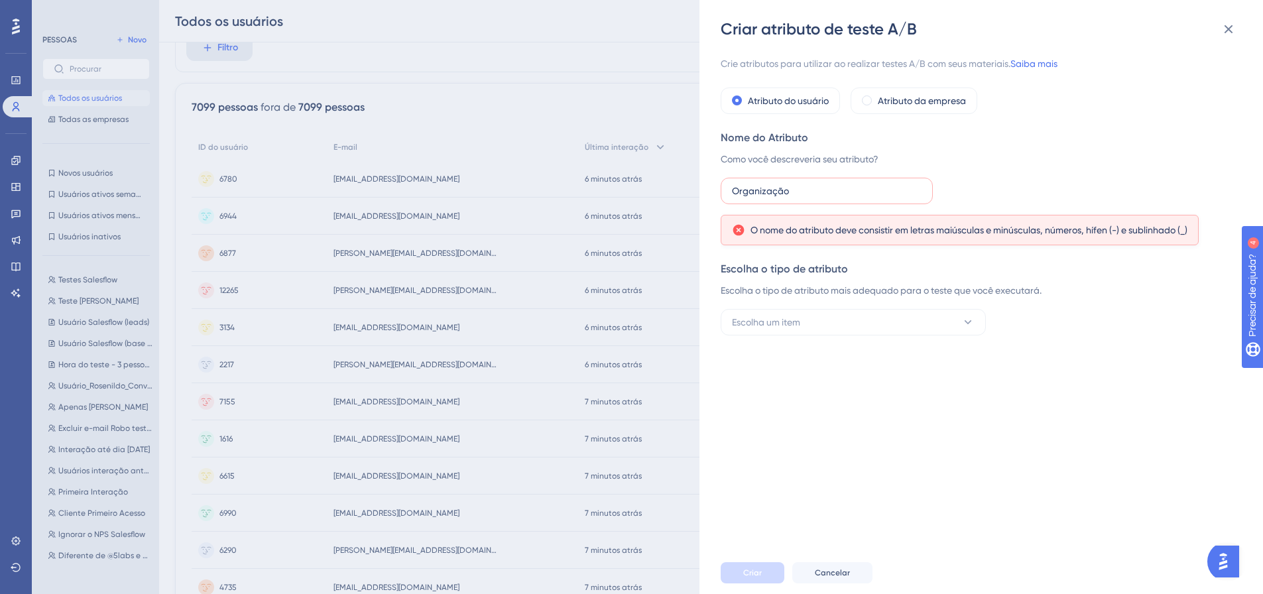
click at [1029, 155] on div "Como você descreveria seu atributo?" at bounding box center [977, 159] width 513 height 16
click at [877, 193] on input "Organização" at bounding box center [827, 191] width 190 height 15
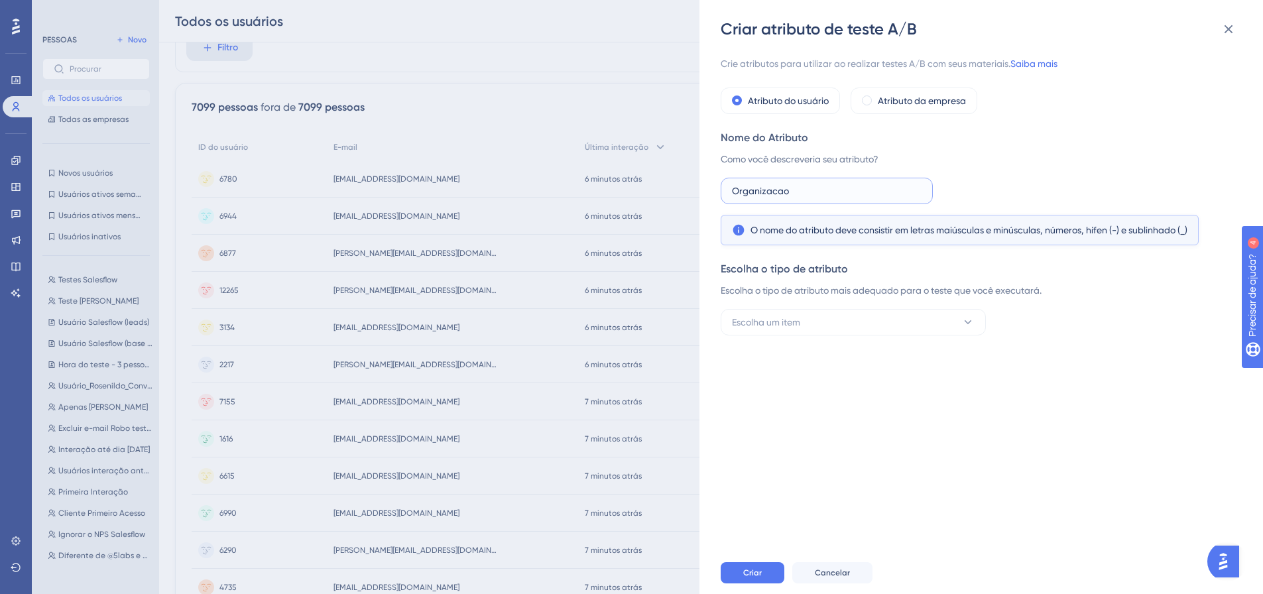
type input "Organizacao"
click at [1114, 188] on div "Organizacao O nome do atributo deve consistir em letras maiúsculas e minúsculas…" at bounding box center [977, 212] width 513 height 68
click at [792, 326] on font "Escolha um item" at bounding box center [766, 322] width 68 height 11
click at [773, 365] on font "A/B aleatório" at bounding box center [768, 362] width 57 height 11
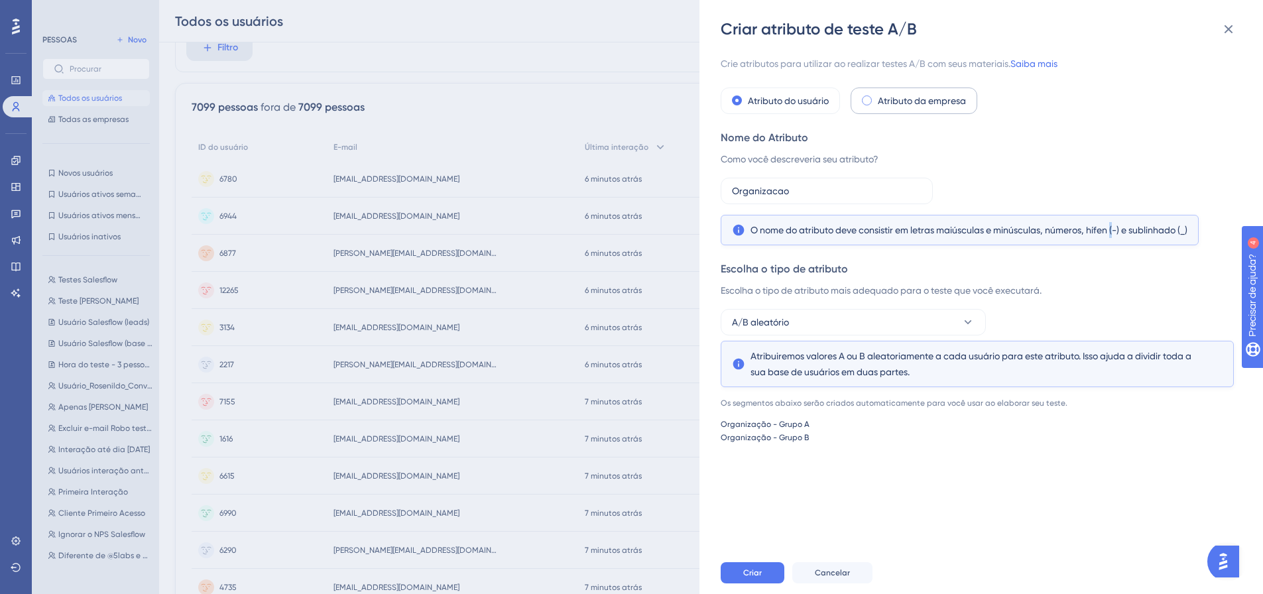
click at [911, 96] on font "Atributo da empresa" at bounding box center [922, 101] width 88 height 11
click at [844, 574] on button "Cancelar" at bounding box center [833, 572] width 80 height 21
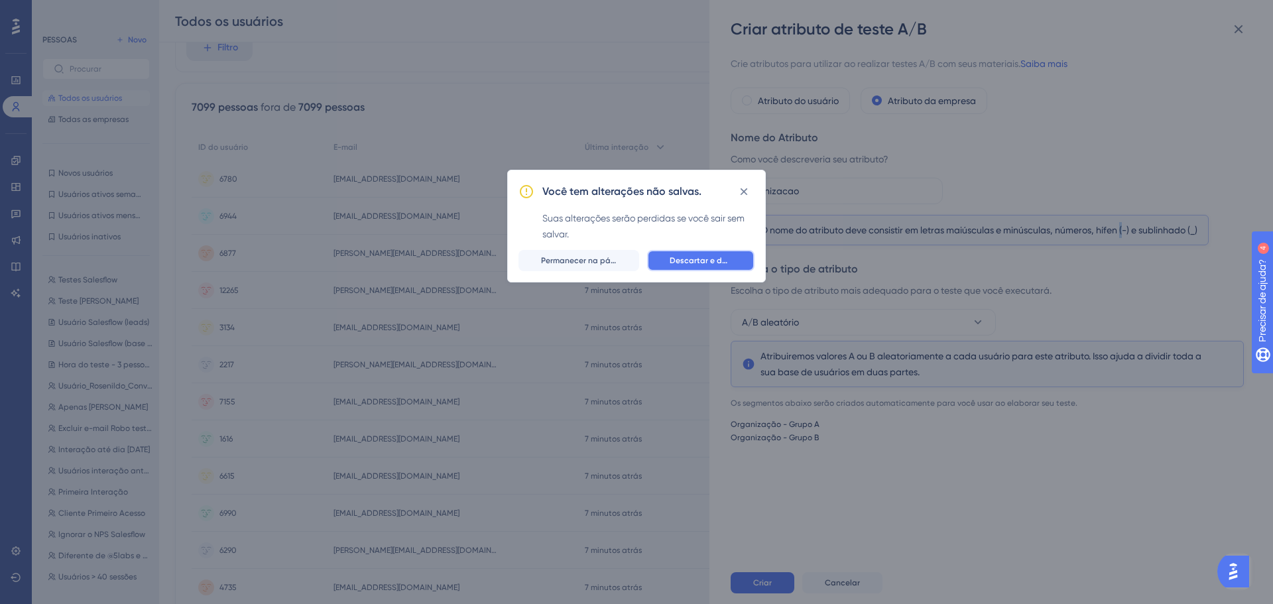
click at [714, 267] on button "Descartar e deixar" at bounding box center [700, 260] width 107 height 21
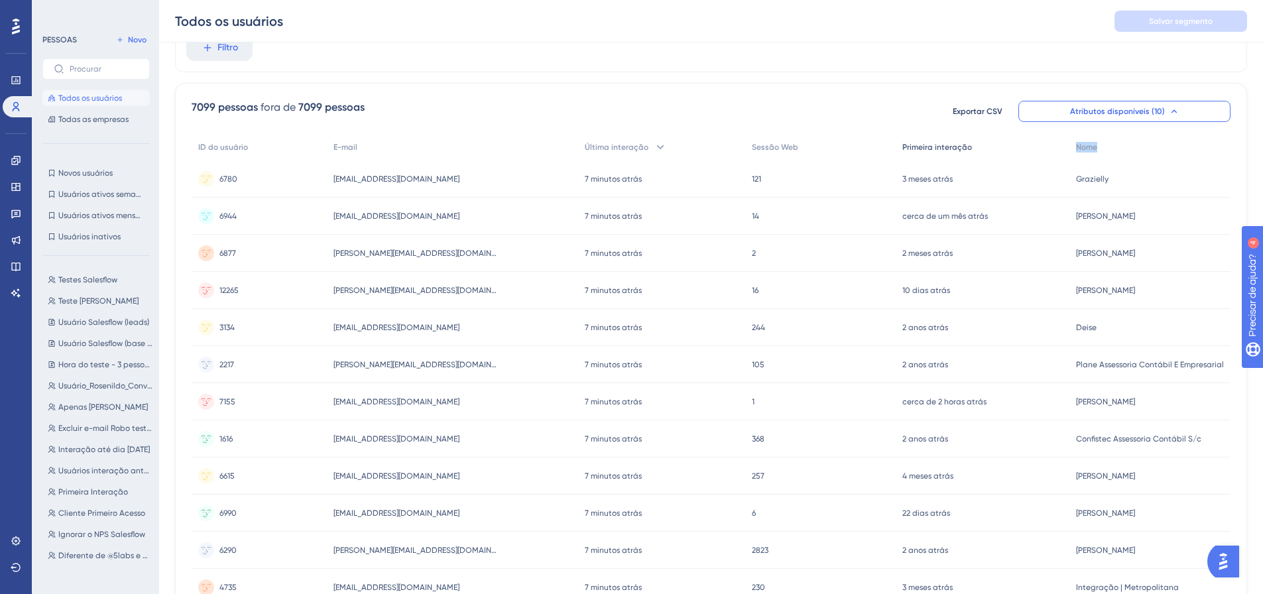
drag, startPoint x: 1107, startPoint y: 148, endPoint x: 1031, endPoint y: 149, distance: 75.6
click at [1031, 149] on div "ID do usuário E-mail Última interação Sessão Web Primeira interação Nome 6780 6…" at bounding box center [711, 518] width 1039 height 769
click at [934, 108] on div "7099 pessoas fora de 7099 pessoas Exportar CSV Atributos disponíveis (10)" at bounding box center [711, 111] width 1039 height 24
click at [1112, 108] on font "Atributos disponíveis (10)" at bounding box center [1117, 111] width 95 height 9
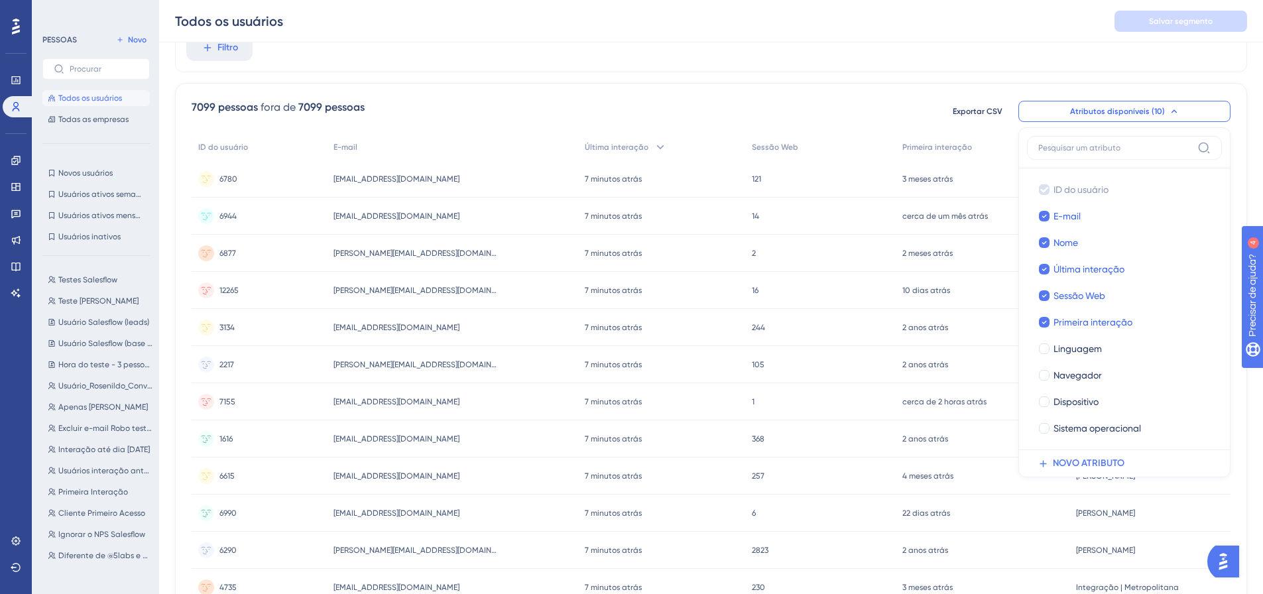
scroll to position [67, 0]
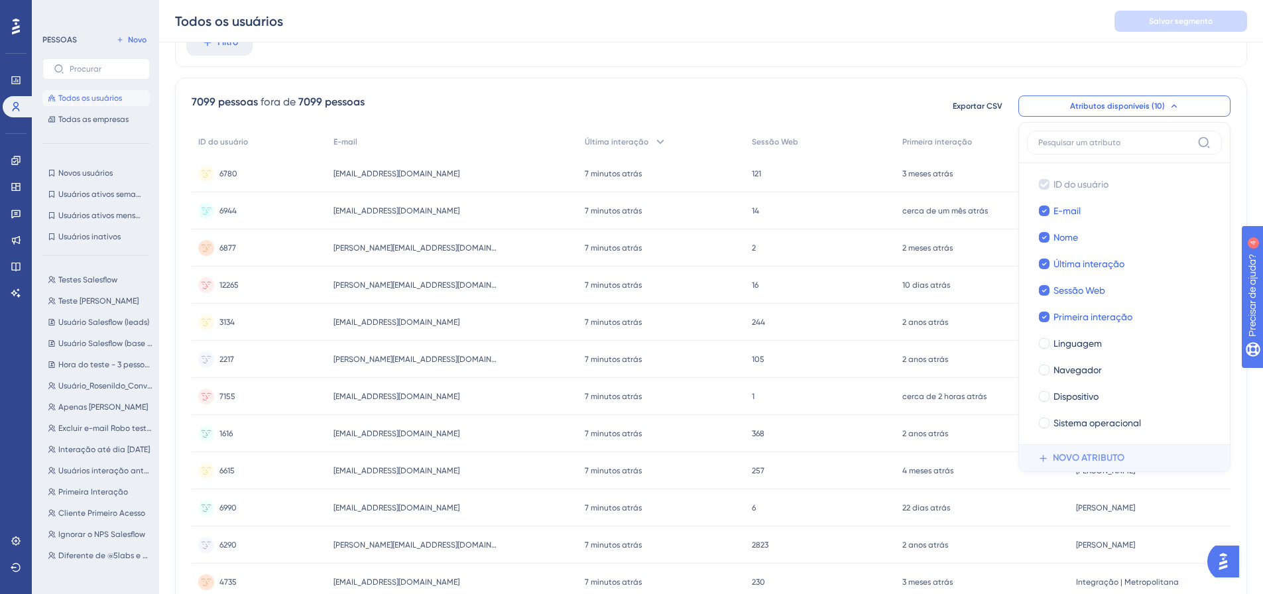
click at [1095, 454] on font "NOVO ATRIBUTO" at bounding box center [1089, 457] width 72 height 11
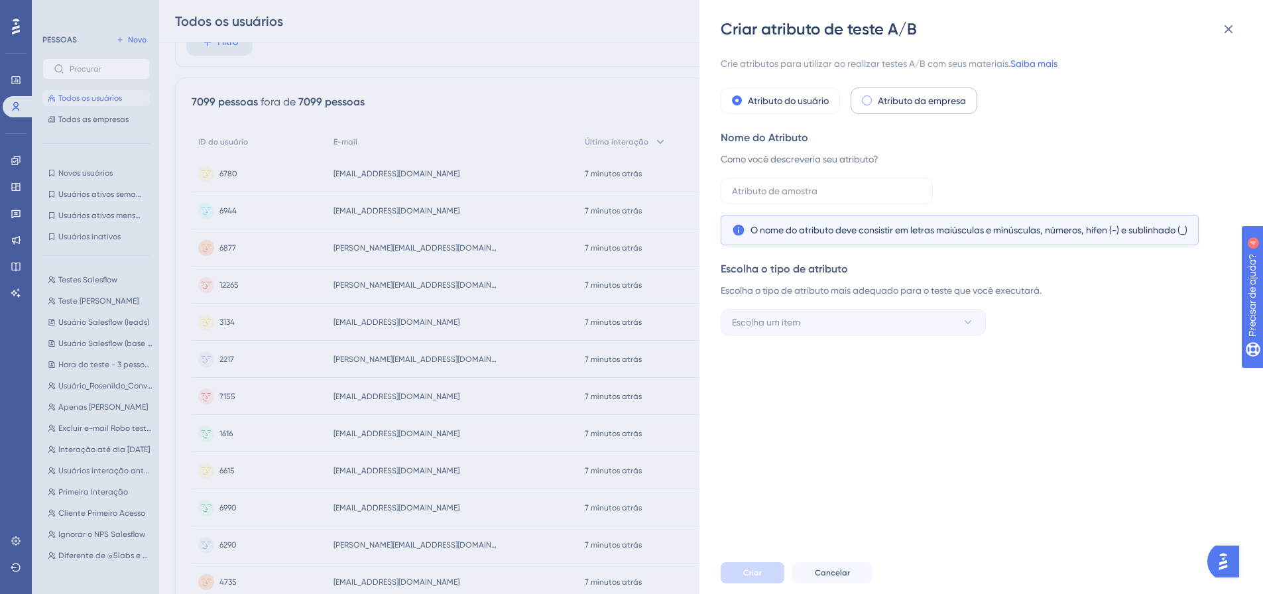
click at [890, 105] on font "Atributo da empresa" at bounding box center [922, 101] width 88 height 11
click at [787, 198] on input "text" at bounding box center [827, 191] width 190 height 15
click at [737, 190] on input "organizacao" at bounding box center [827, 191] width 190 height 15
type input "Organizacao"
click at [840, 314] on button "Escolha um item" at bounding box center [853, 322] width 265 height 27
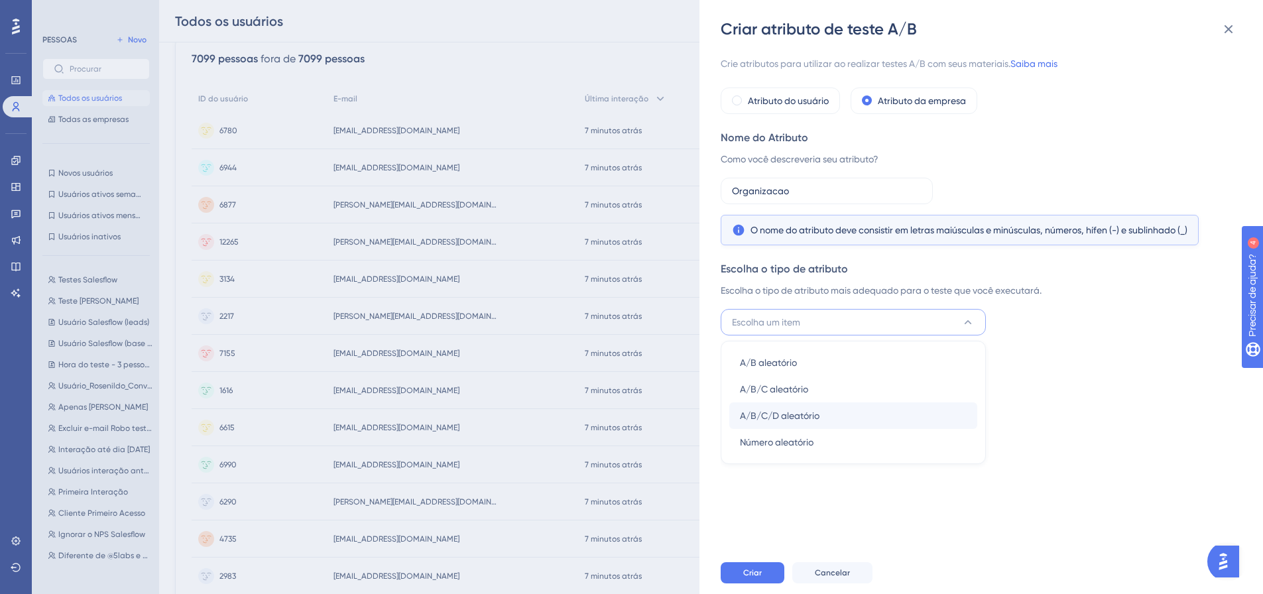
scroll to position [133, 0]
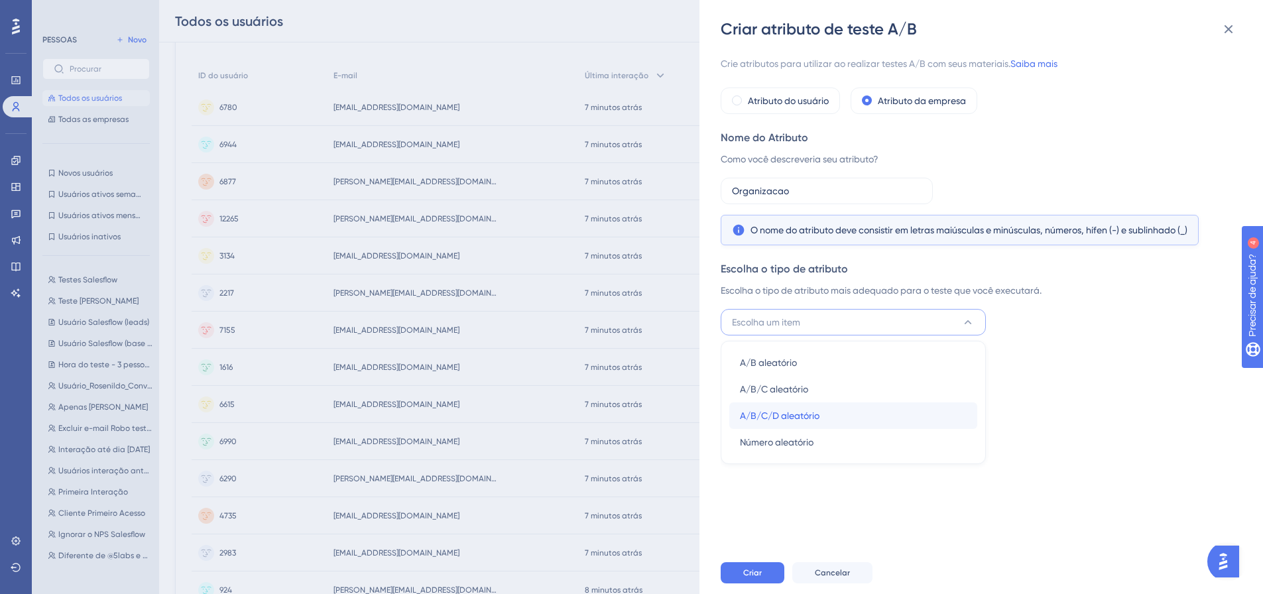
click at [811, 409] on span "A/B/C/D aleatório" at bounding box center [780, 416] width 80 height 16
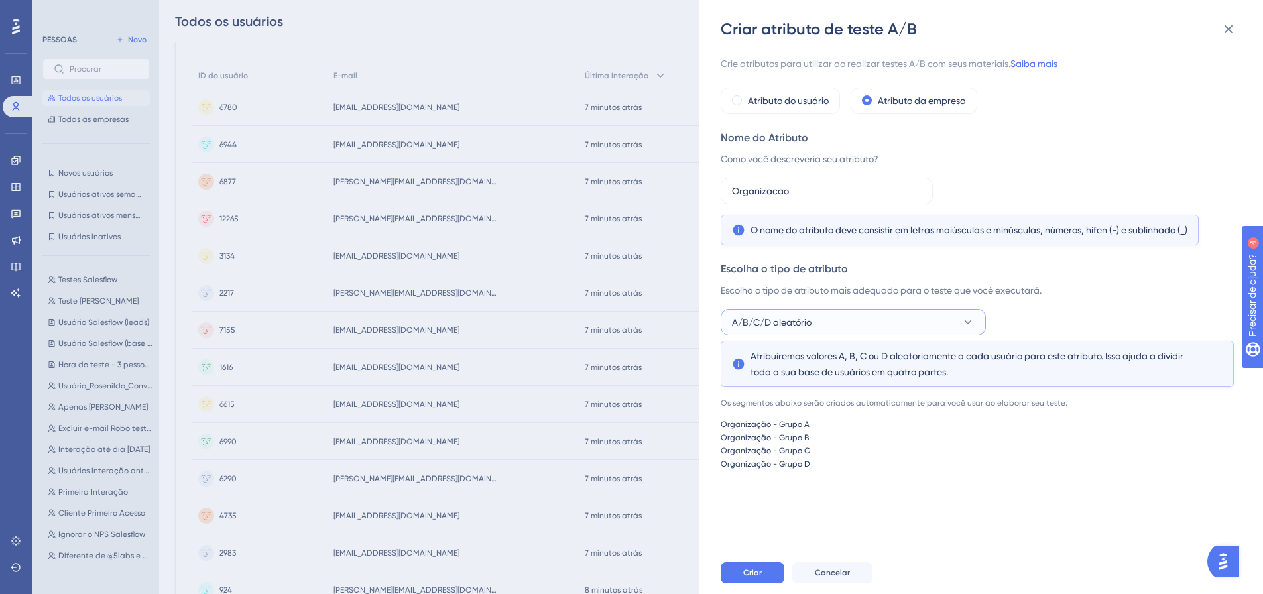
click at [806, 320] on font "A/B/C/D aleatório" at bounding box center [772, 322] width 80 height 11
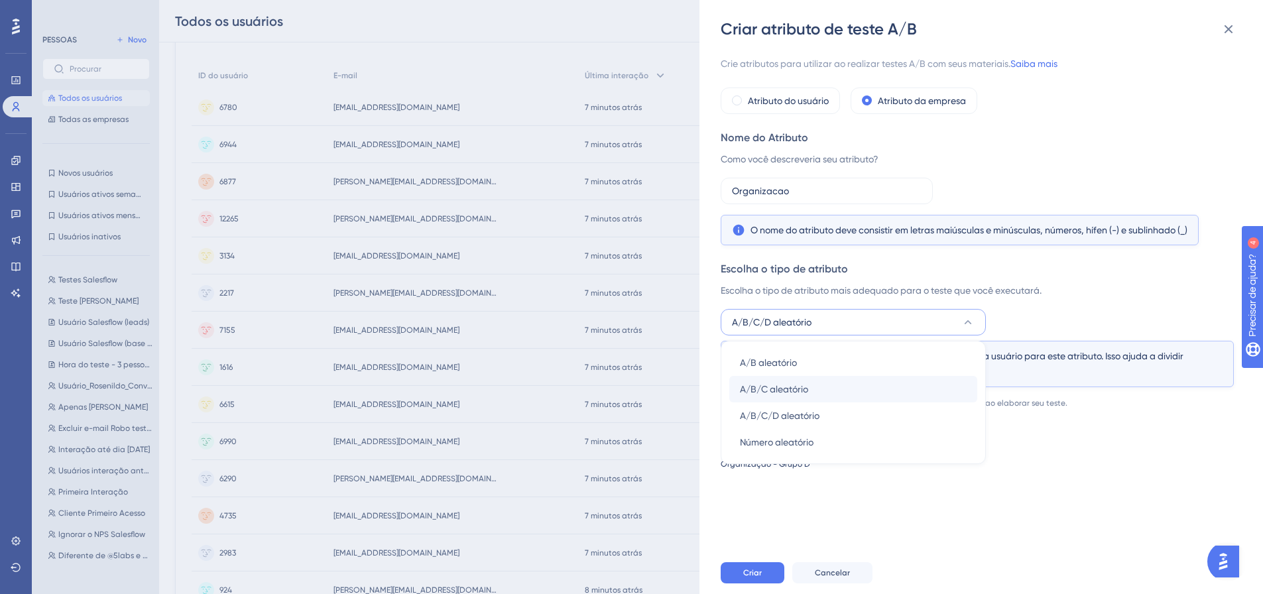
scroll to position [67, 0]
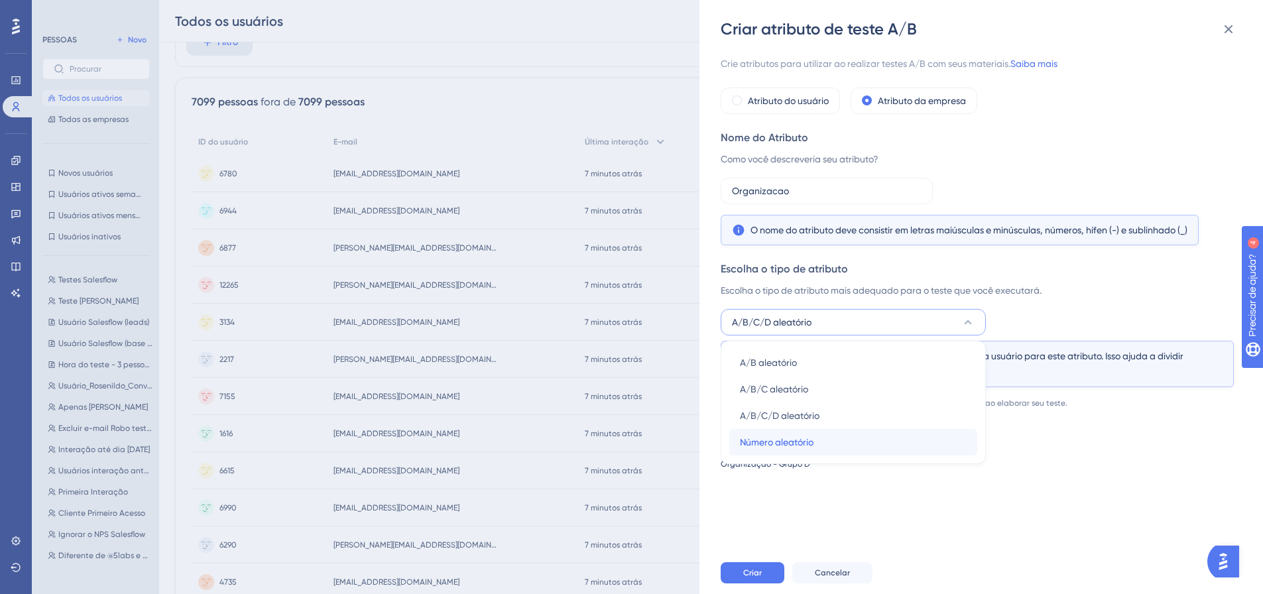
click at [786, 444] on font "Número aleatório" at bounding box center [777, 442] width 74 height 11
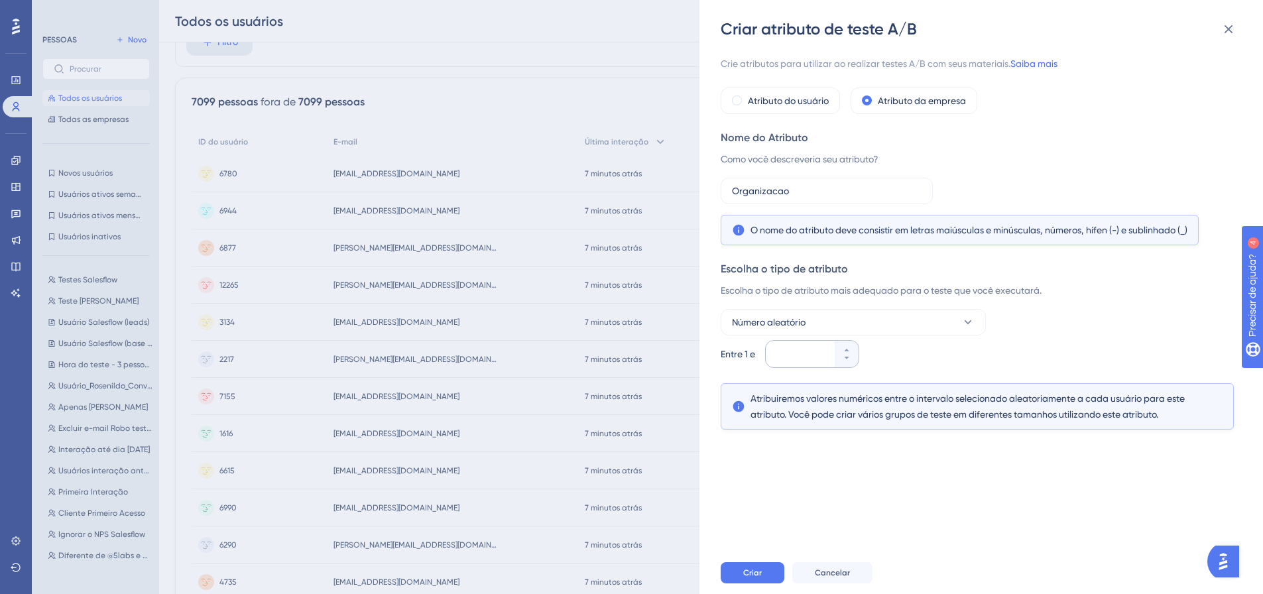
click at [795, 363] on div at bounding box center [800, 354] width 69 height 27
click at [795, 362] on input "number" at bounding box center [805, 354] width 53 height 16
click at [790, 323] on font "Número aleatório" at bounding box center [769, 322] width 74 height 11
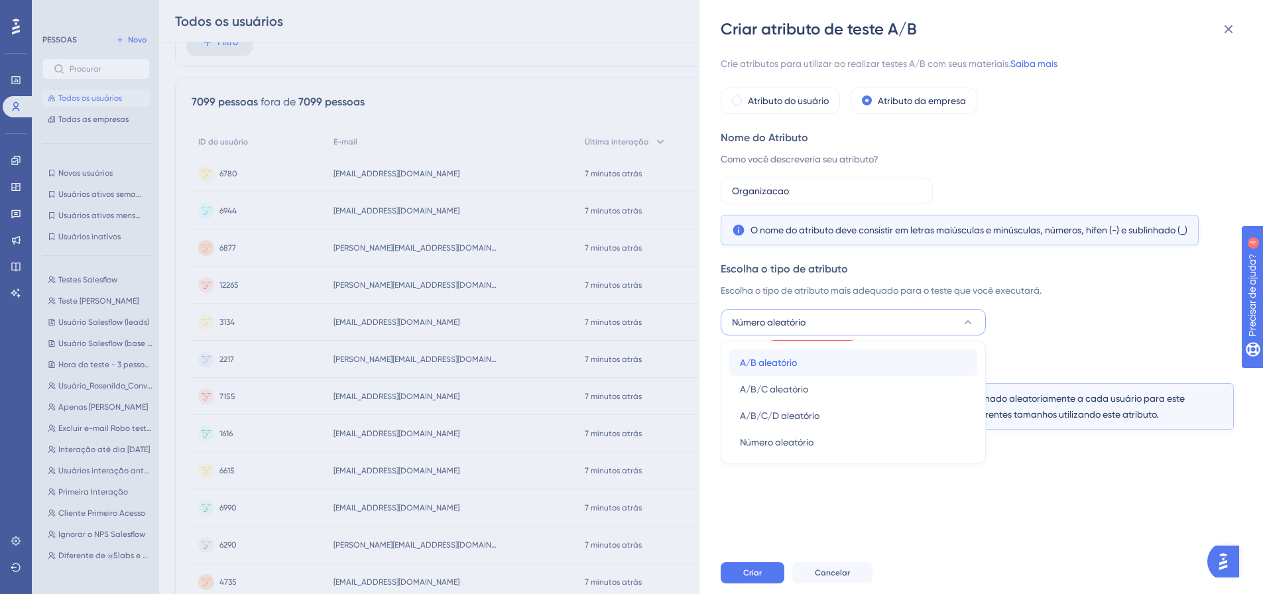
click at [789, 370] on span "A/B aleatório" at bounding box center [768, 363] width 57 height 16
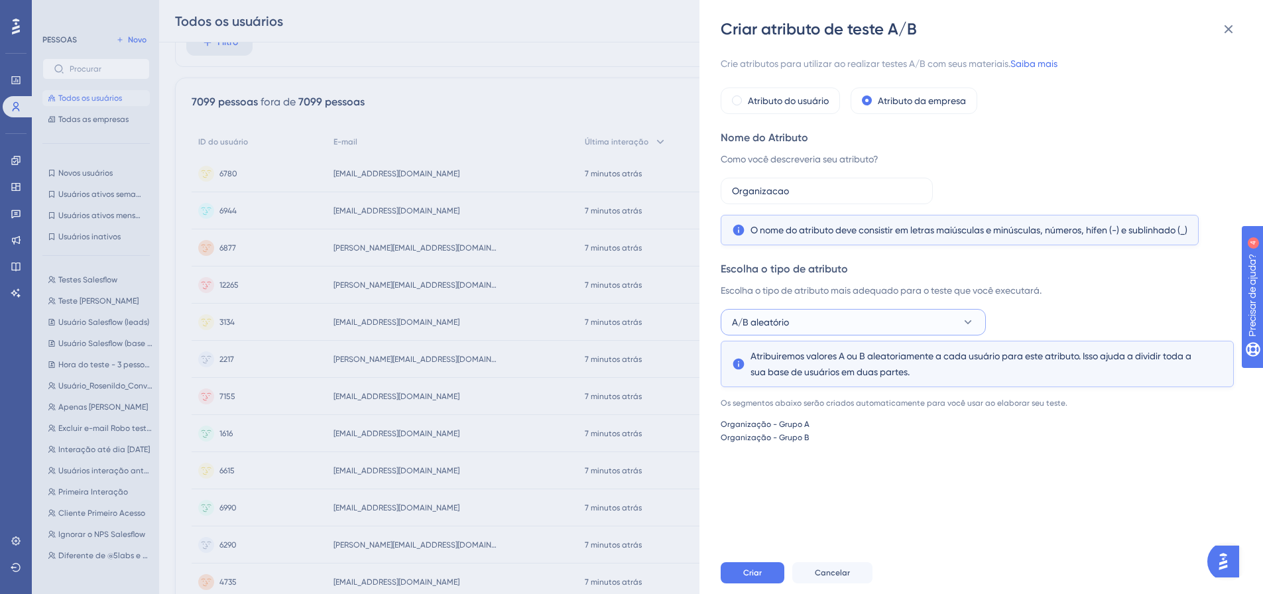
click at [815, 324] on button "A/B aleatório" at bounding box center [853, 322] width 265 height 27
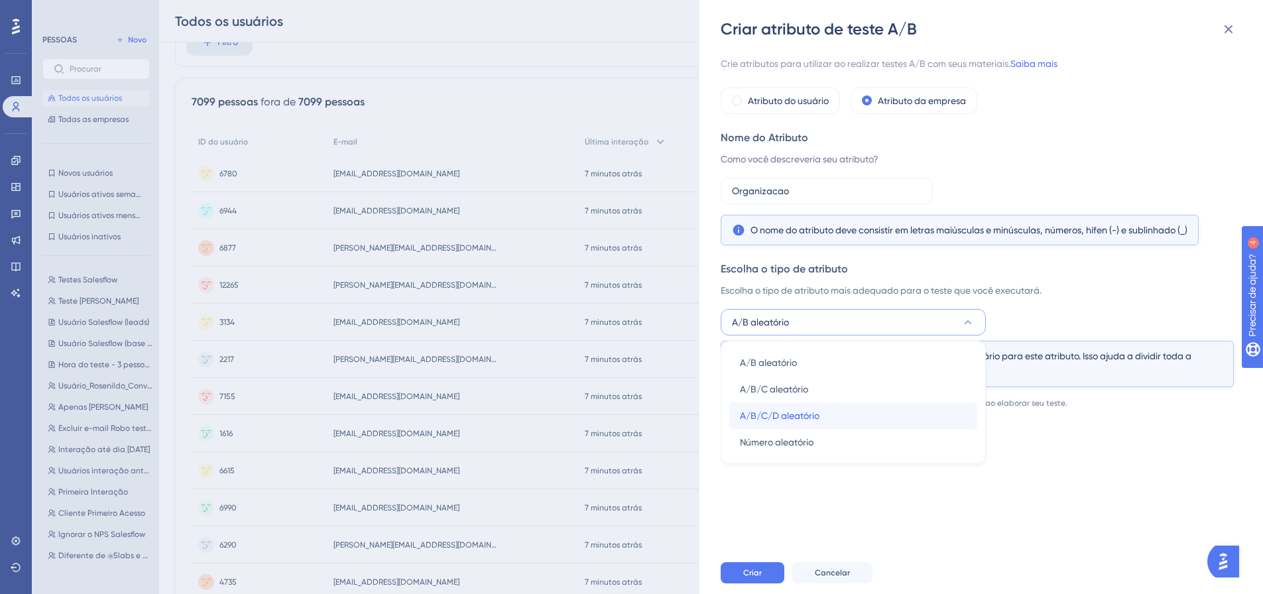
click at [820, 415] on font "A/B/C/D aleatório" at bounding box center [780, 416] width 80 height 11
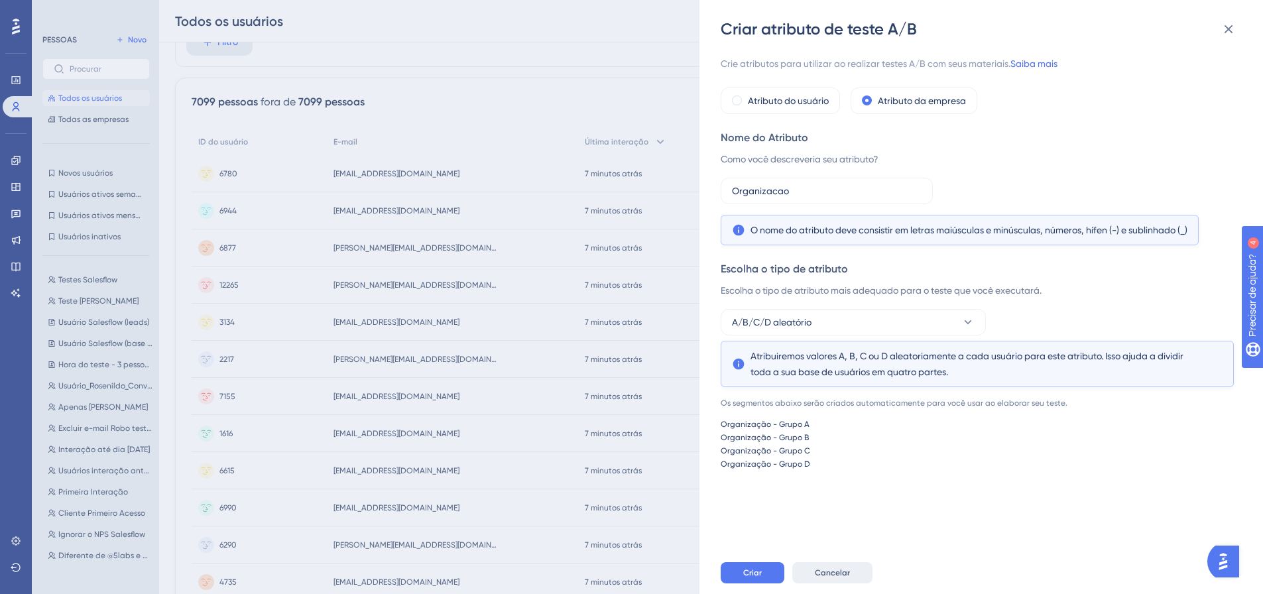
click at [836, 578] on font "Cancelar" at bounding box center [832, 572] width 35 height 9
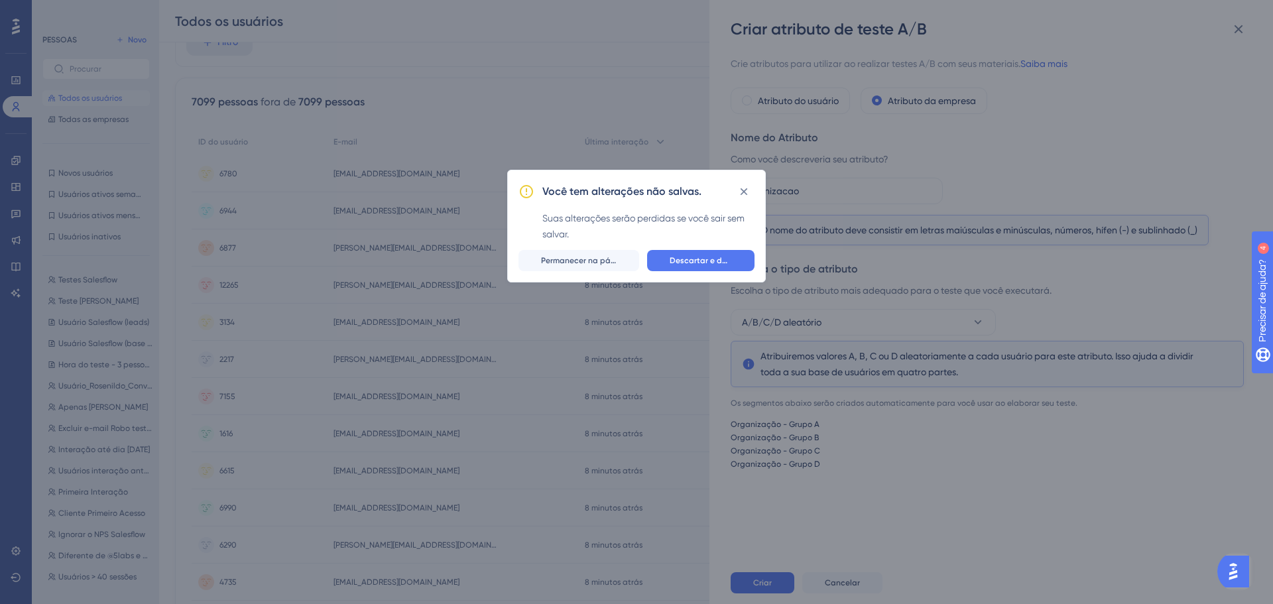
click at [708, 259] on font "Descartar e deixar" at bounding box center [705, 260] width 71 height 9
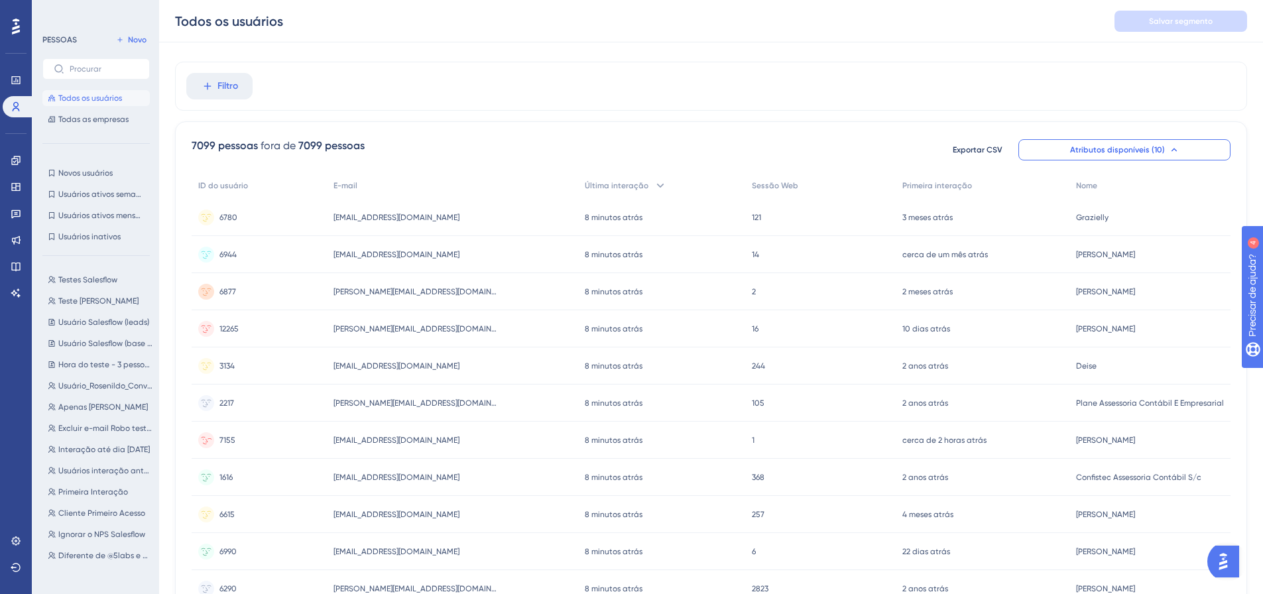
scroll to position [0, 0]
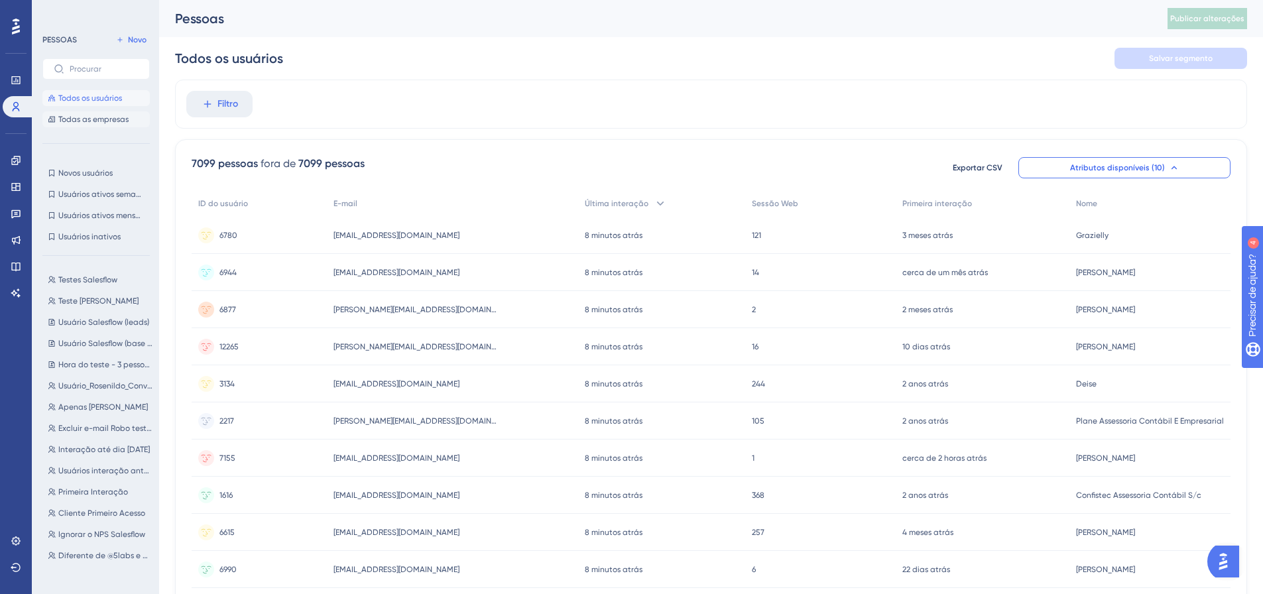
click at [127, 121] on font "Todas as empresas" at bounding box center [93, 119] width 70 height 9
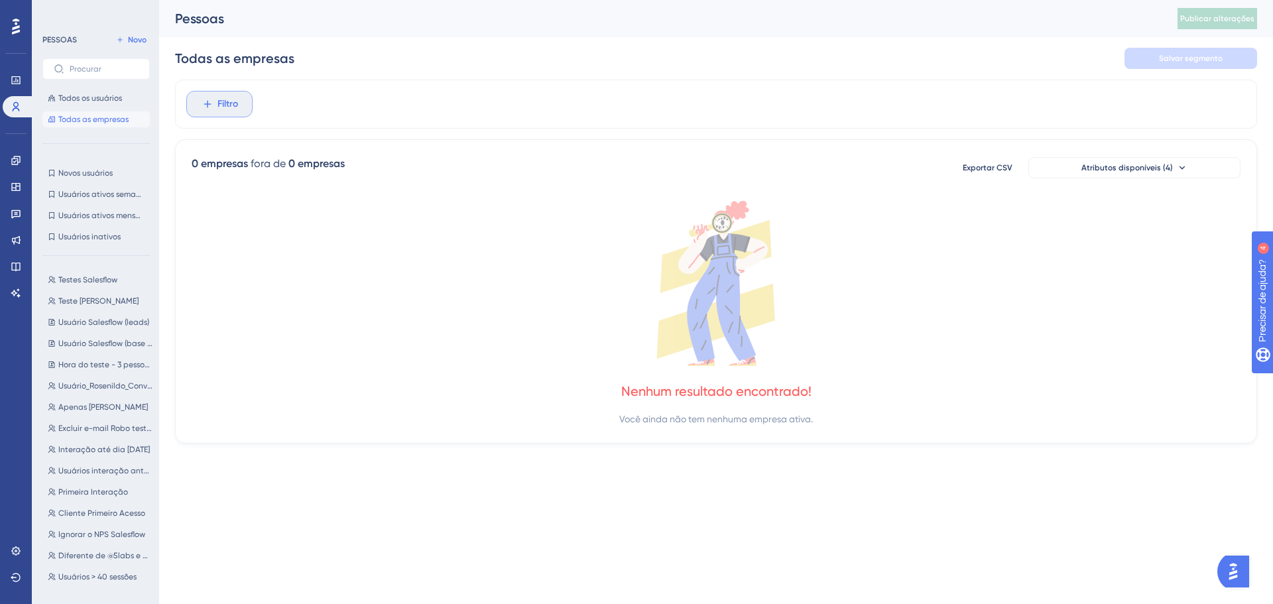
click at [221, 104] on font "Filtro" at bounding box center [228, 103] width 21 height 11
click at [255, 231] on font "nome da empresa" at bounding box center [245, 230] width 78 height 11
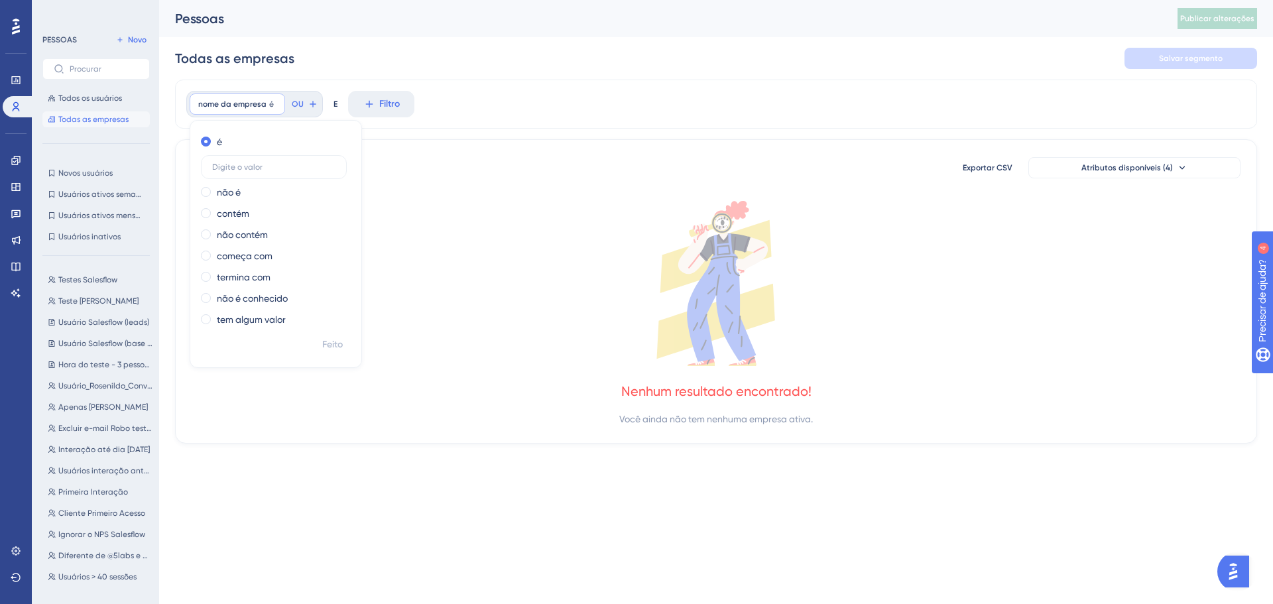
click at [635, 223] on icon at bounding box center [716, 283] width 1049 height 165
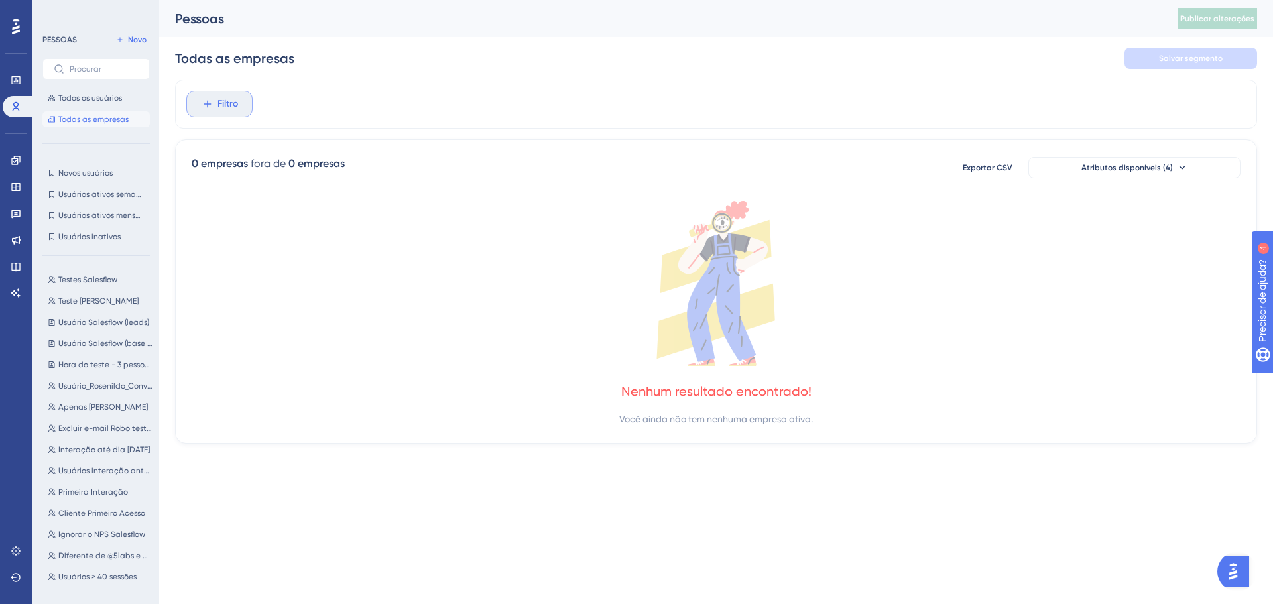
click at [223, 97] on span "Filtro" at bounding box center [228, 104] width 21 height 16
click at [287, 262] on span "Primeira interação da empresa" at bounding box center [272, 257] width 133 height 16
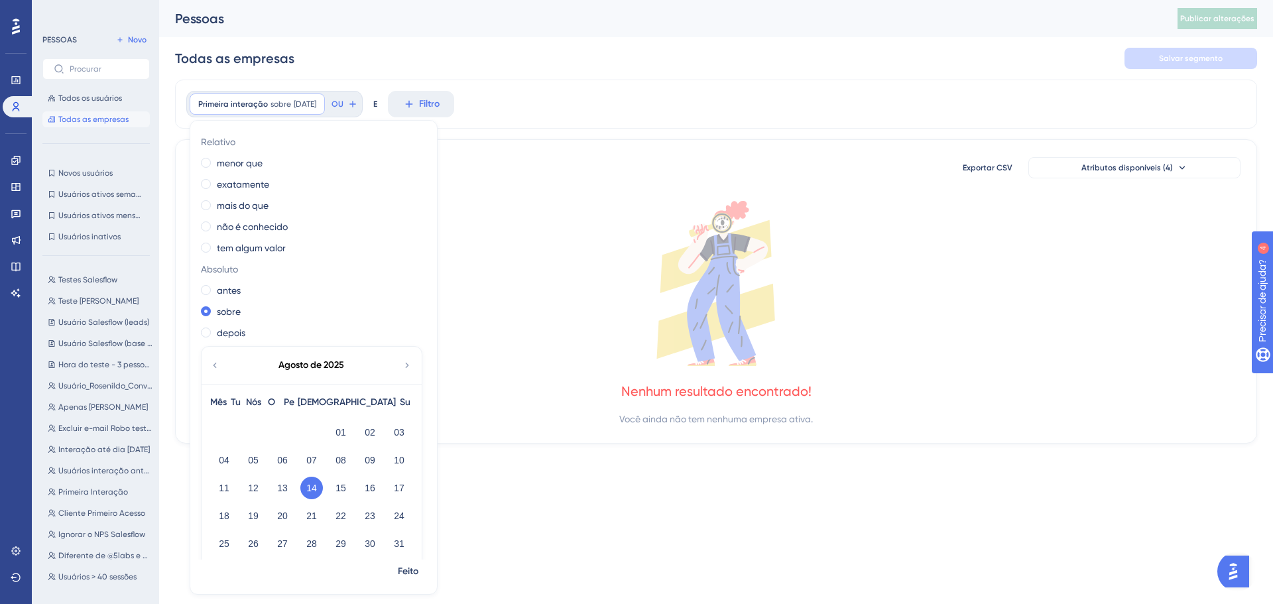
click at [808, 290] on icon at bounding box center [716, 283] width 1049 height 165
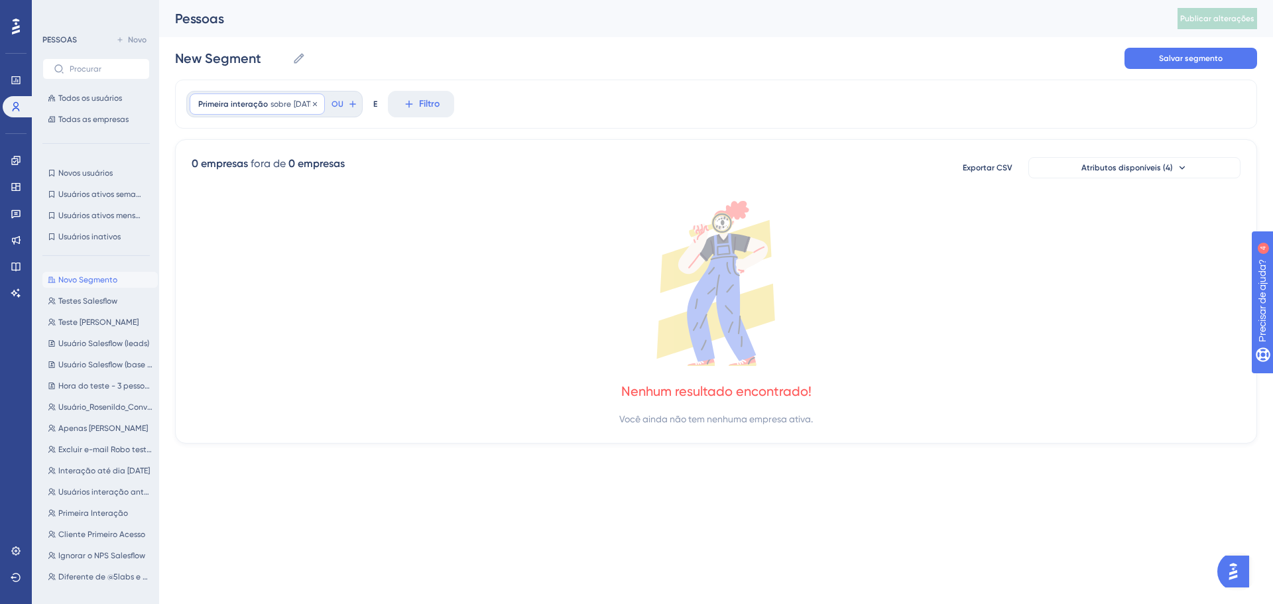
click at [322, 109] on div "Primeira interação sobre [DATE] [DATE] Remover" at bounding box center [257, 104] width 135 height 21
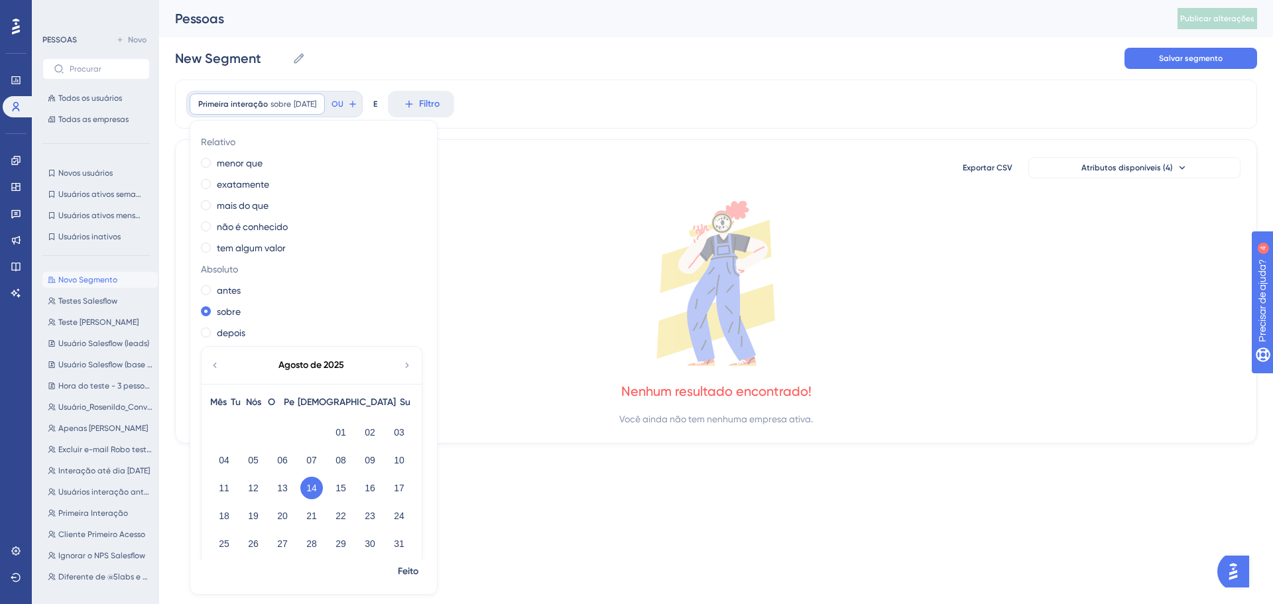
click at [602, 178] on div "0 empresas fora de 0 empresas Exportar CSV Atributos disponíveis (4)" at bounding box center [716, 168] width 1049 height 24
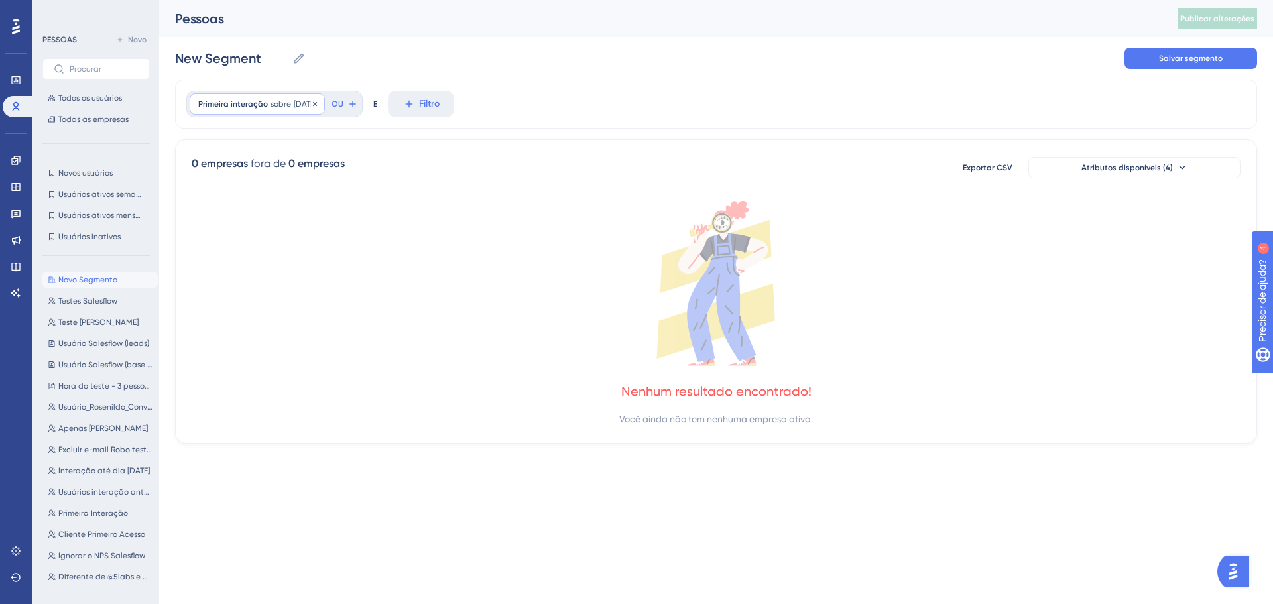
click at [243, 97] on div "Primeira interação sobre [DATE] [DATE] Remover" at bounding box center [257, 104] width 135 height 21
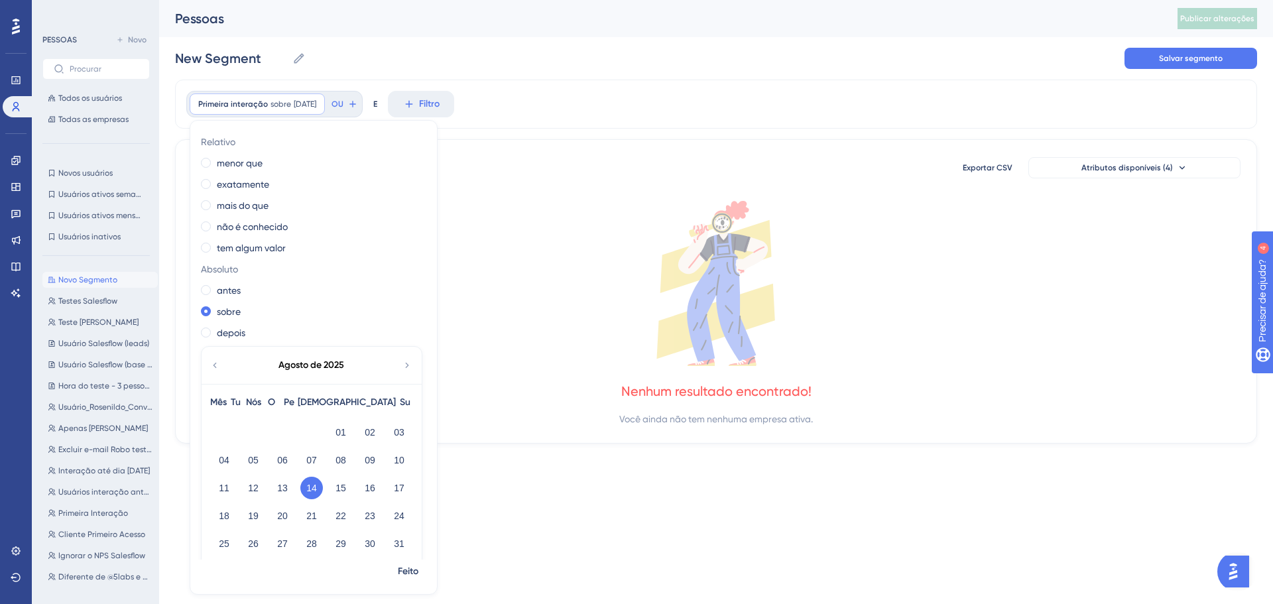
click at [214, 364] on icon at bounding box center [215, 365] width 11 height 12
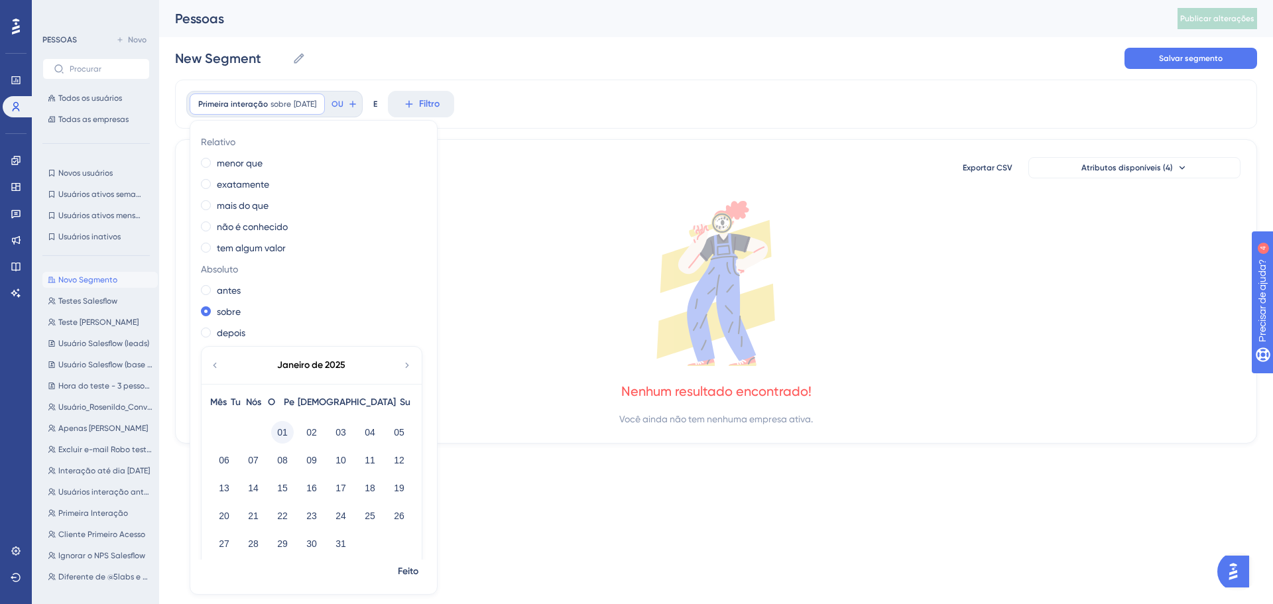
click at [282, 430] on font "01" at bounding box center [282, 432] width 11 height 11
click at [822, 312] on icon at bounding box center [716, 283] width 1049 height 165
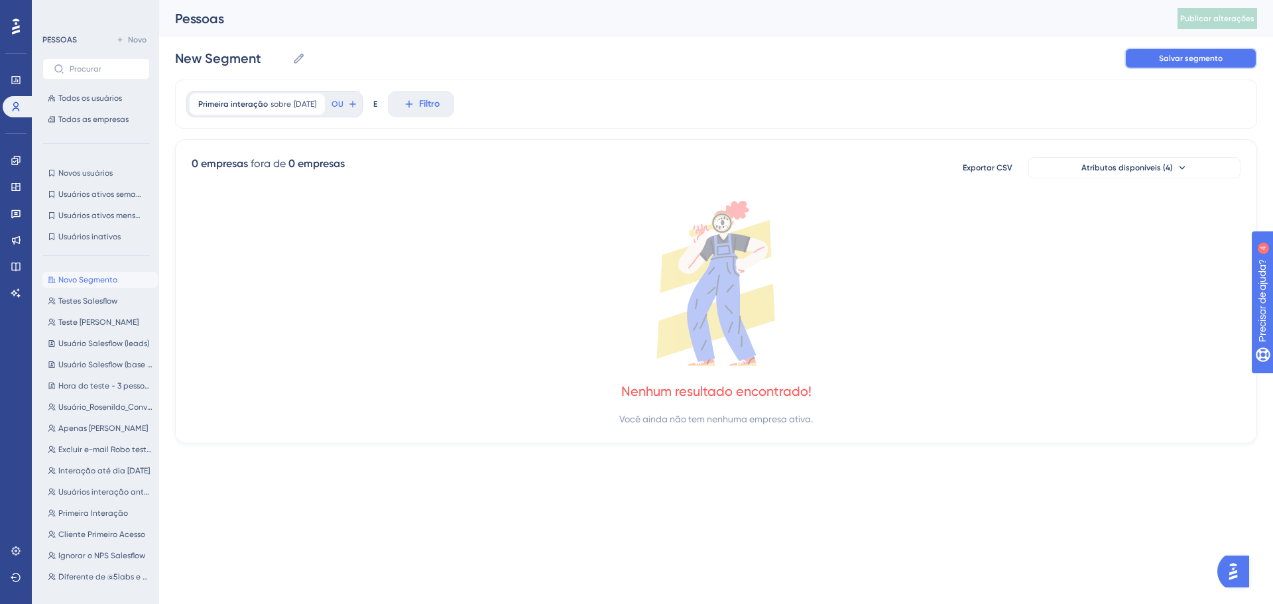
click at [1233, 61] on button "Salvar segmento" at bounding box center [1191, 58] width 133 height 21
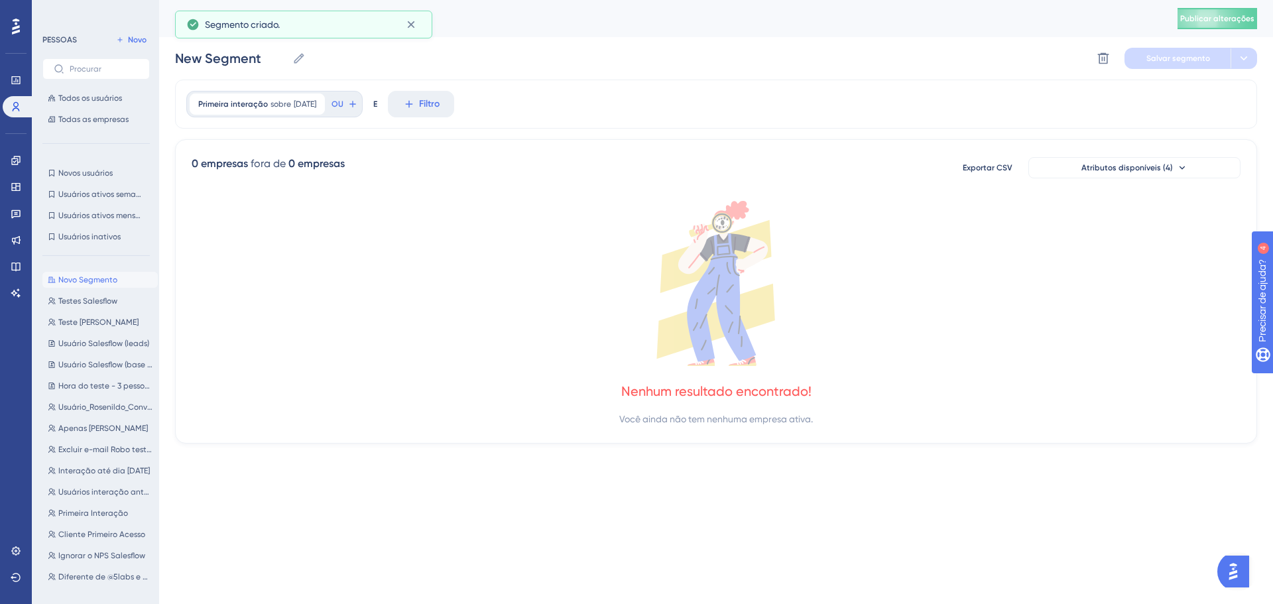
click at [76, 279] on font "Novo Segmento" at bounding box center [87, 279] width 59 height 9
click at [440, 107] on font "Filtro" at bounding box center [429, 103] width 21 height 11
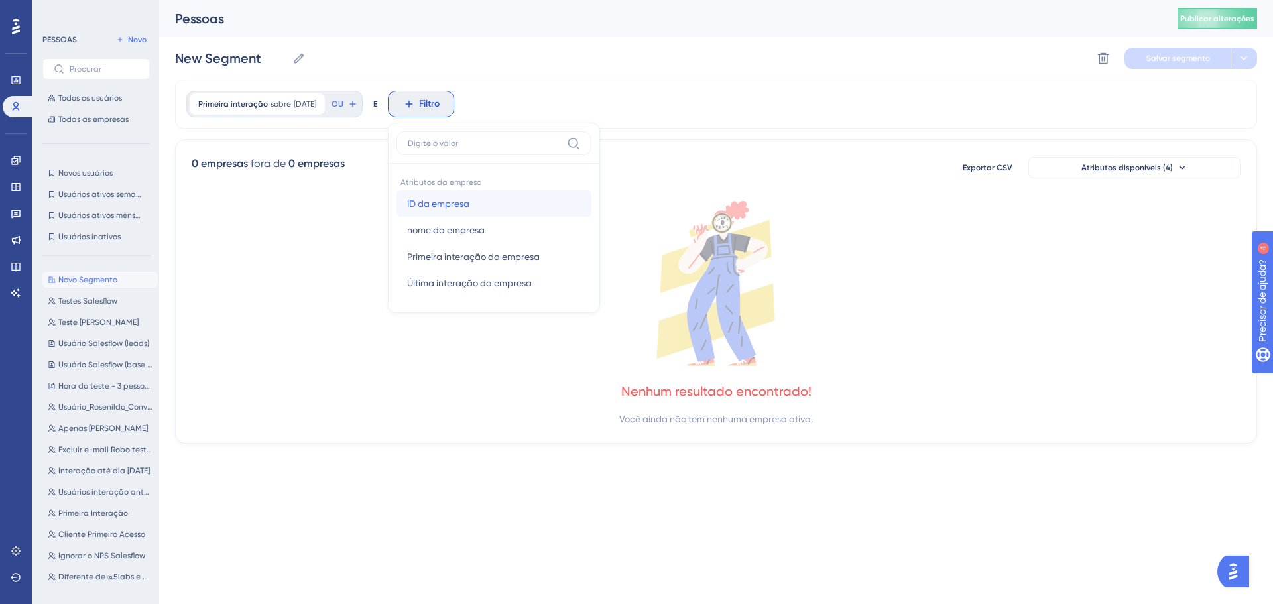
click at [470, 208] on font "ID da empresa" at bounding box center [438, 203] width 62 height 11
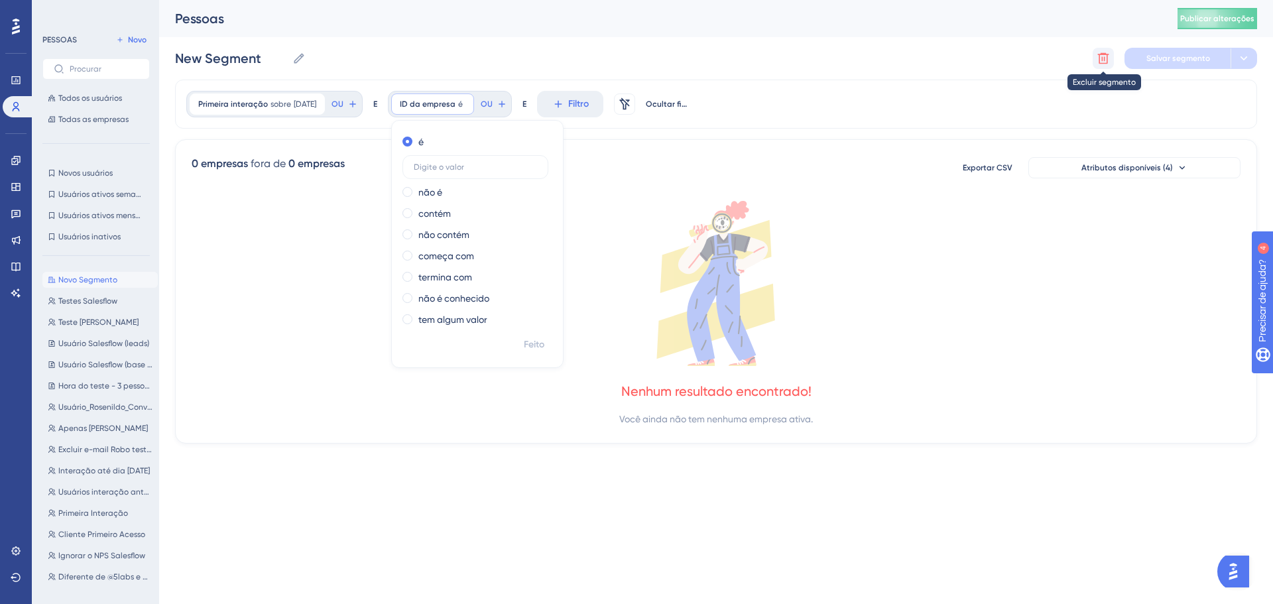
click at [1110, 55] on icon at bounding box center [1103, 58] width 13 height 13
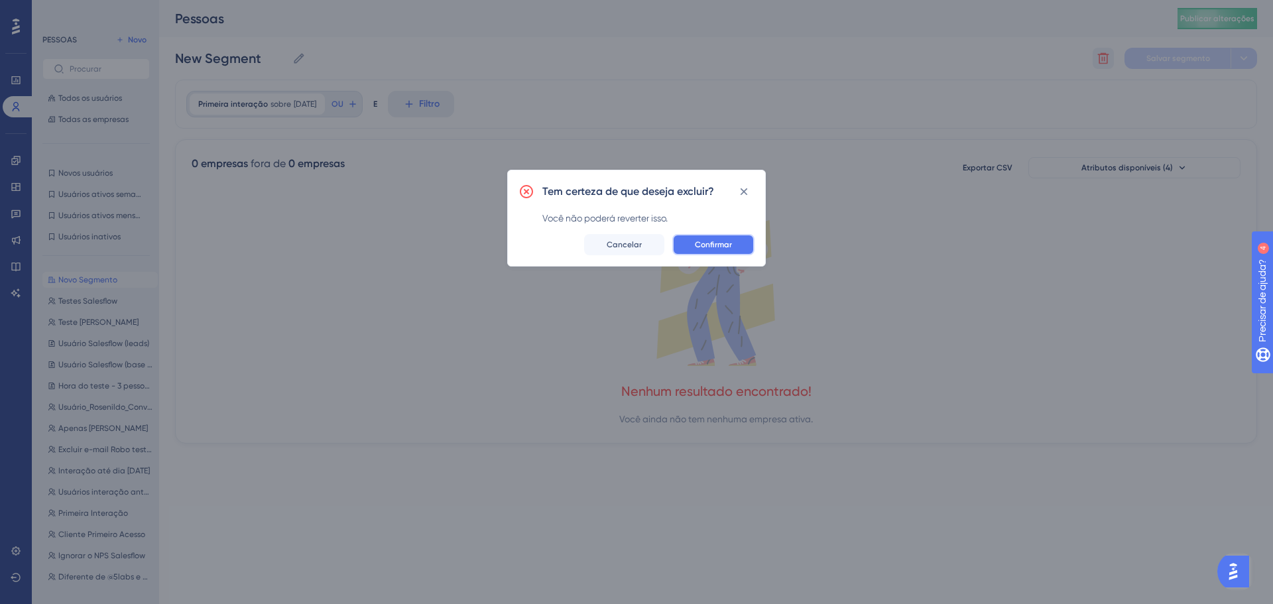
click at [708, 242] on font "Confirmar" at bounding box center [713, 244] width 37 height 9
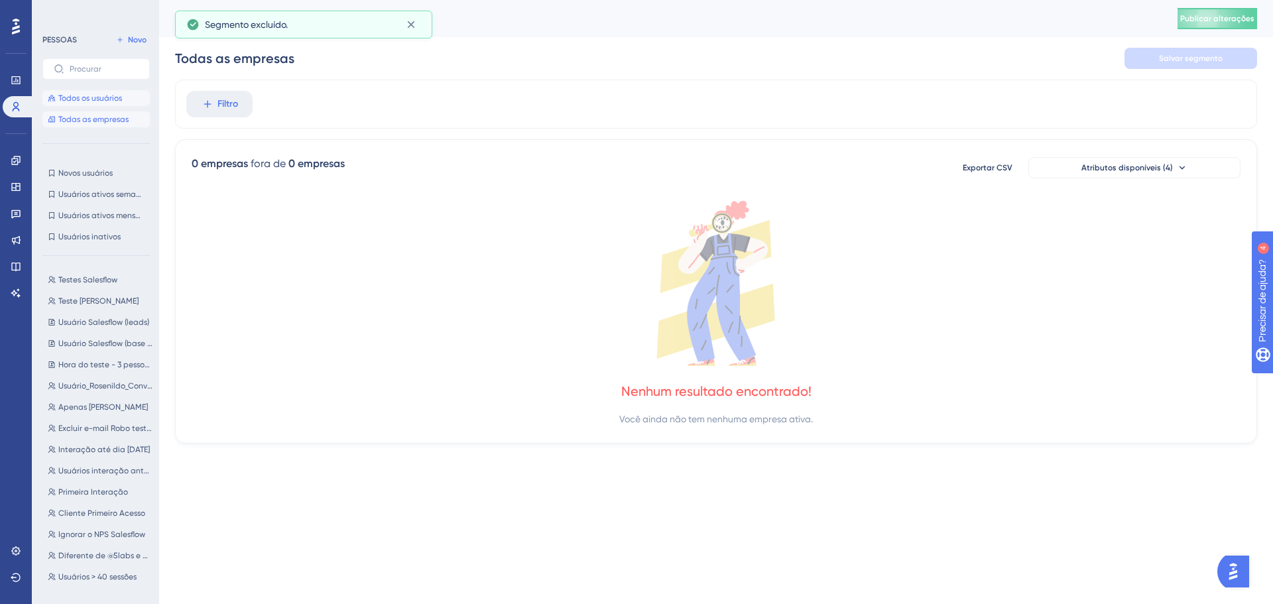
drag, startPoint x: 72, startPoint y: 99, endPoint x: 108, endPoint y: 92, distance: 36.5
click at [73, 99] on font "Todos os usuários" at bounding box center [90, 98] width 64 height 9
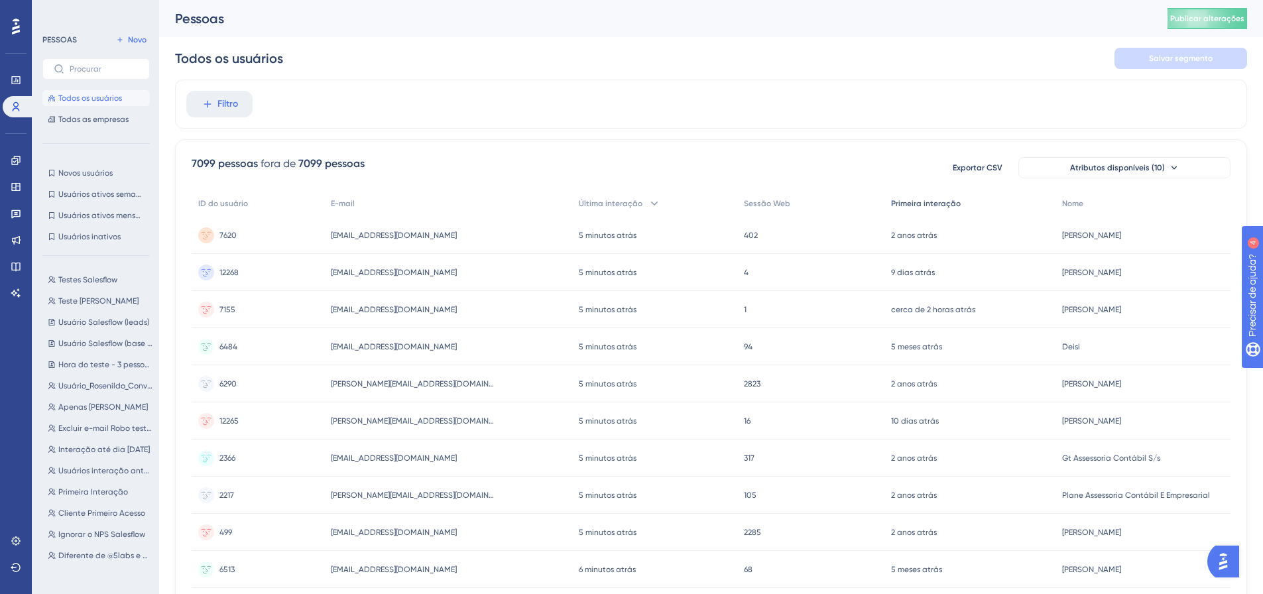
click at [935, 200] on font "Primeira interação" at bounding box center [926, 203] width 70 height 9
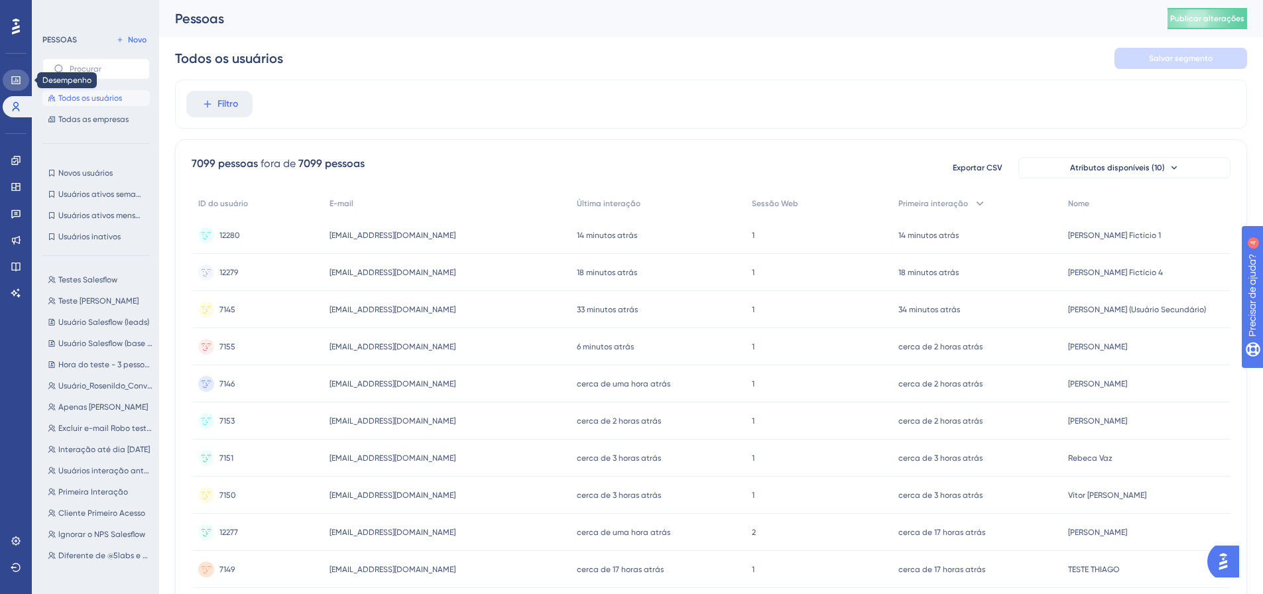
click at [18, 80] on icon at bounding box center [15, 80] width 9 height 8
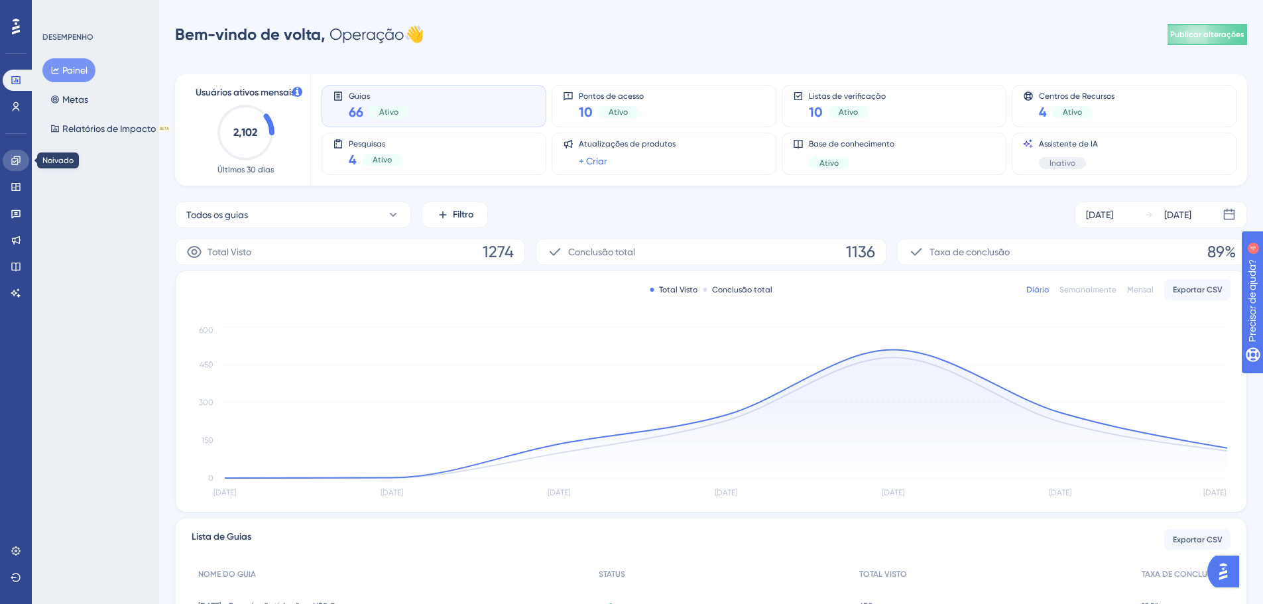
click at [17, 155] on link at bounding box center [16, 160] width 27 height 21
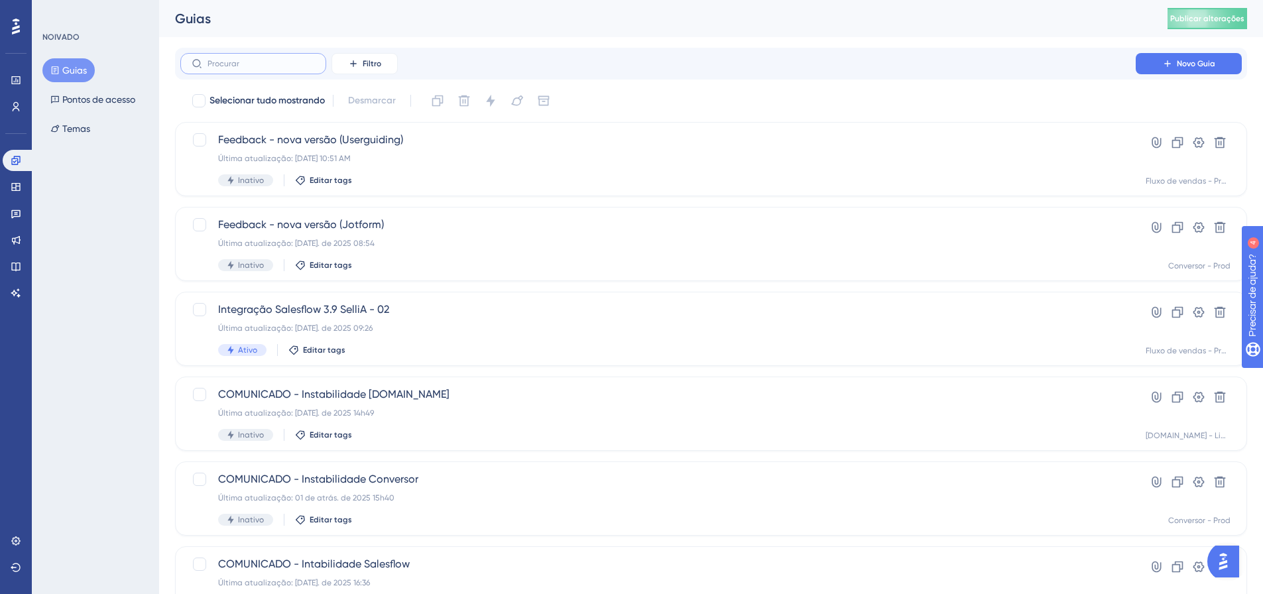
click at [268, 60] on input "text" at bounding box center [261, 63] width 107 height 9
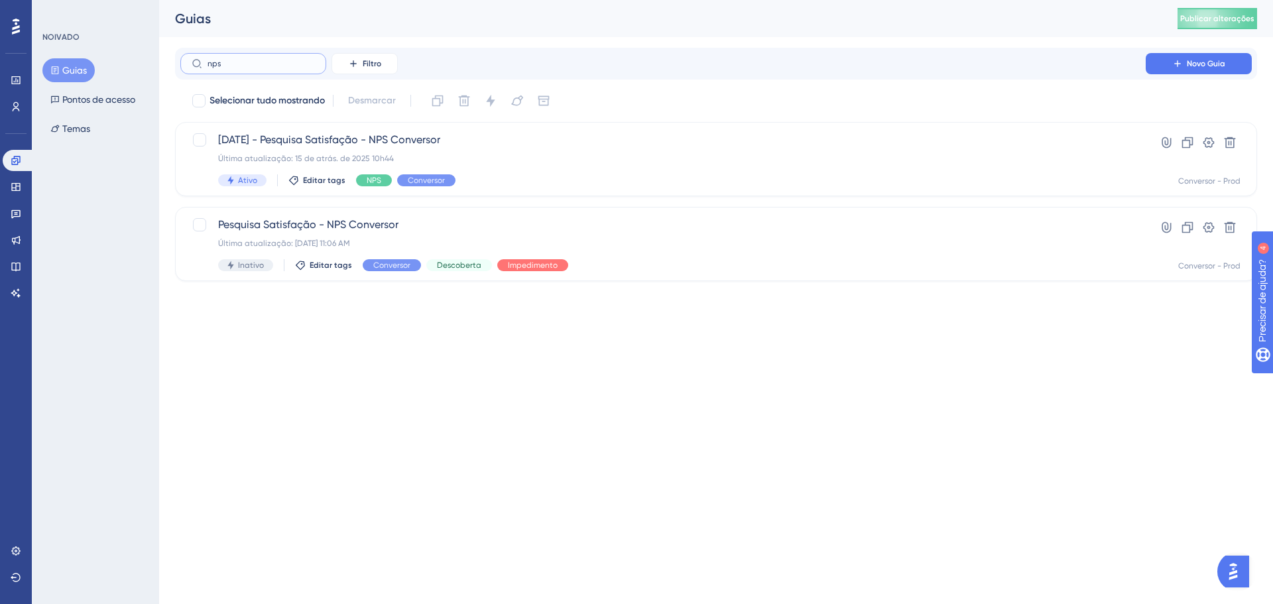
type input "nps"
click at [613, 160] on div "Última atualização: 15 de atrás. de 2025 10h44" at bounding box center [663, 158] width 890 height 11
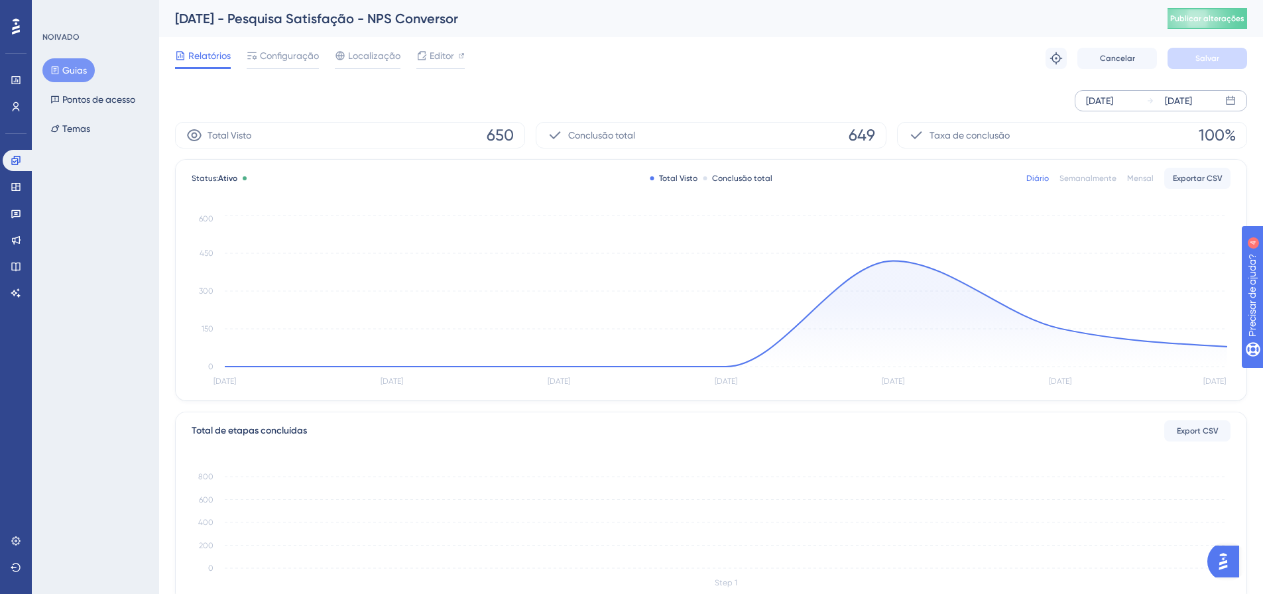
click at [1169, 101] on div "[DATE]" at bounding box center [1178, 101] width 27 height 16
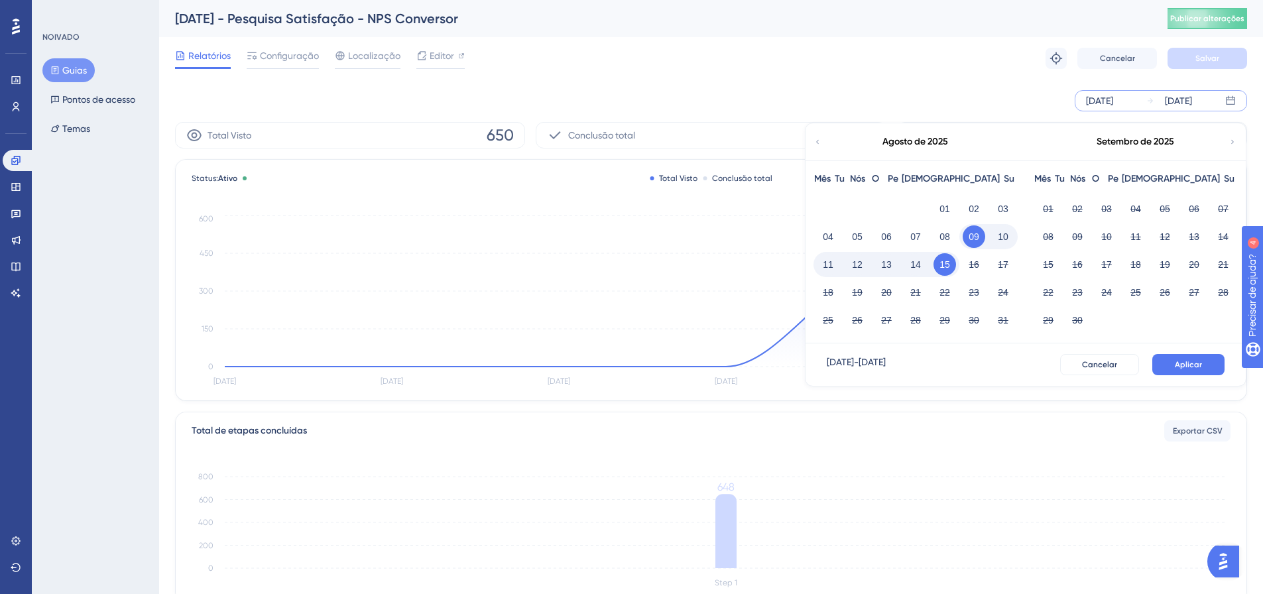
click at [949, 261] on font "15" at bounding box center [945, 264] width 11 height 11
click at [1208, 365] on button "Aplicar" at bounding box center [1189, 364] width 72 height 21
